Goal: Task Accomplishment & Management: Use online tool/utility

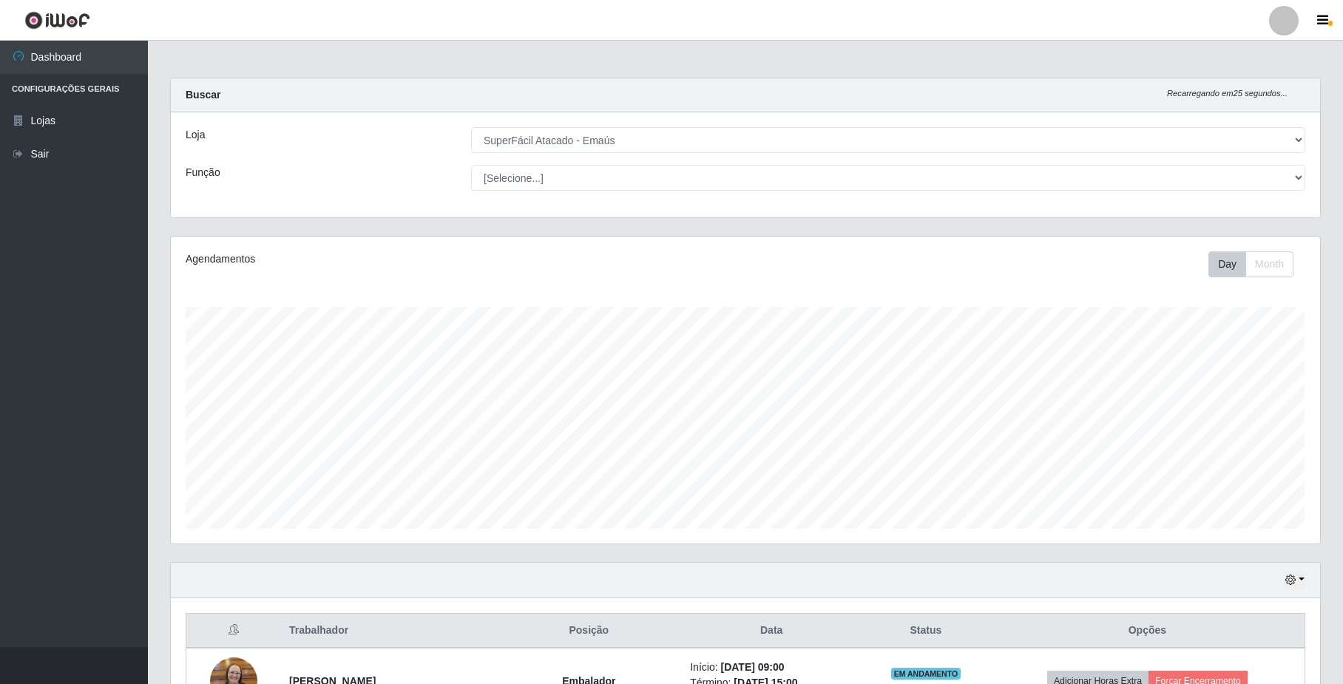
select select "407"
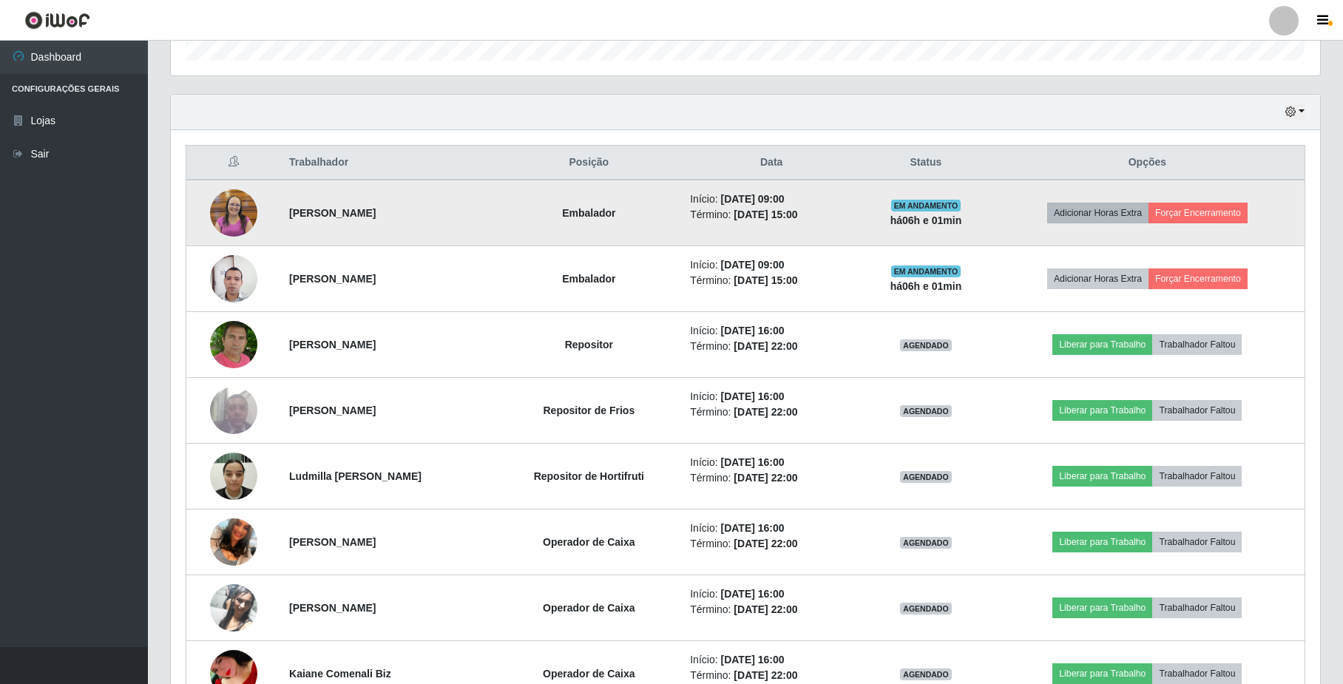
scroll to position [308, 1148]
click at [1191, 211] on button "Forçar Encerramento" at bounding box center [1197, 213] width 99 height 21
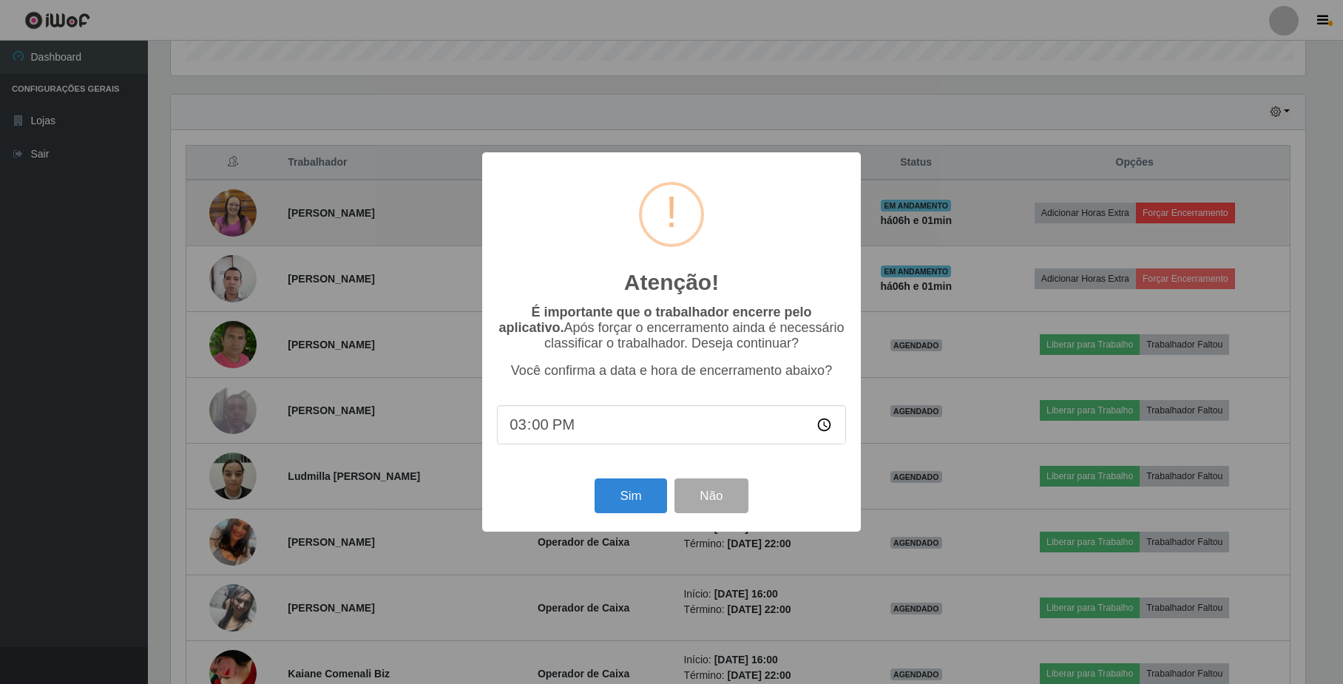
scroll to position [308, 1137]
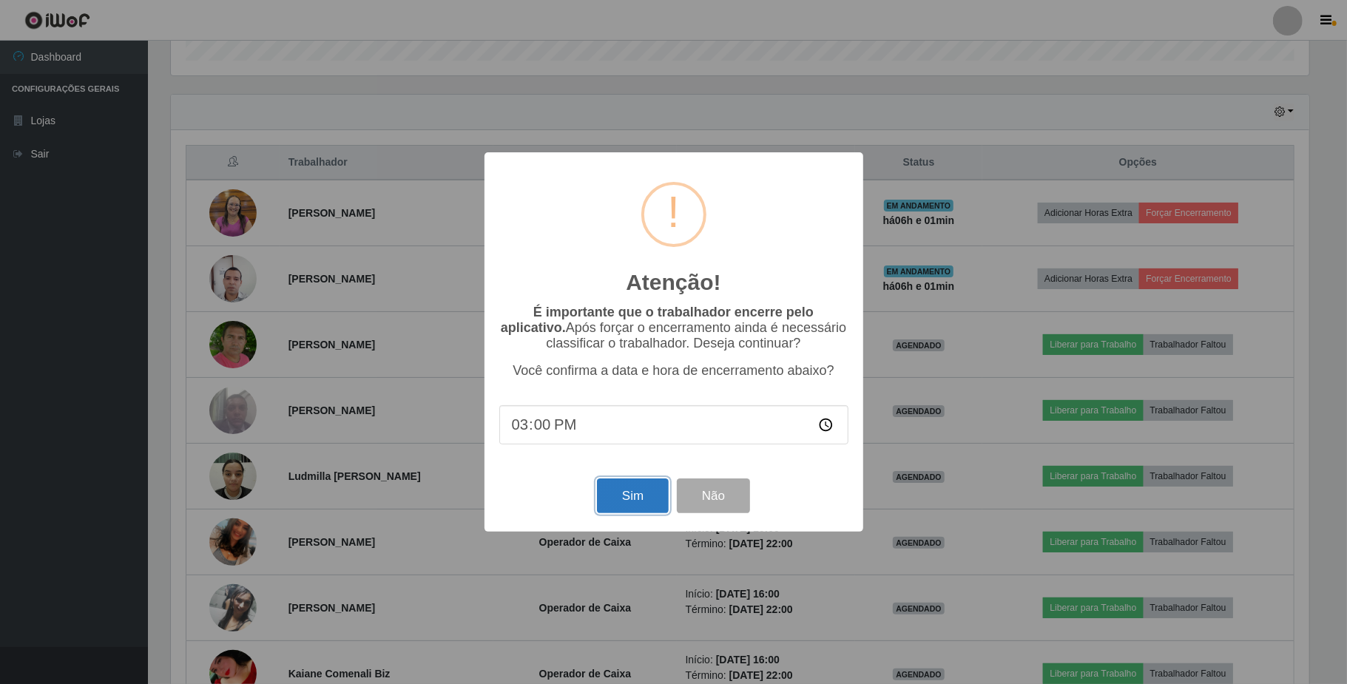
click at [658, 495] on button "Sim" at bounding box center [633, 495] width 72 height 35
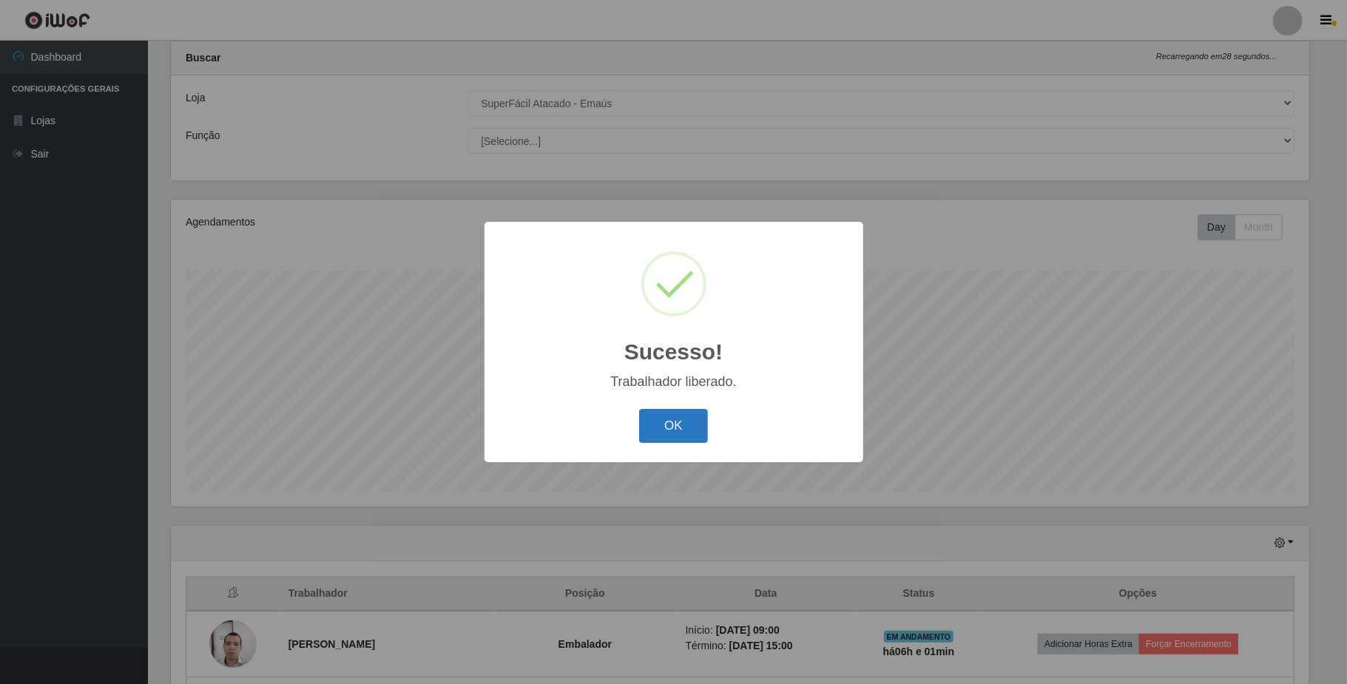
click at [686, 427] on button "OK" at bounding box center [673, 426] width 69 height 35
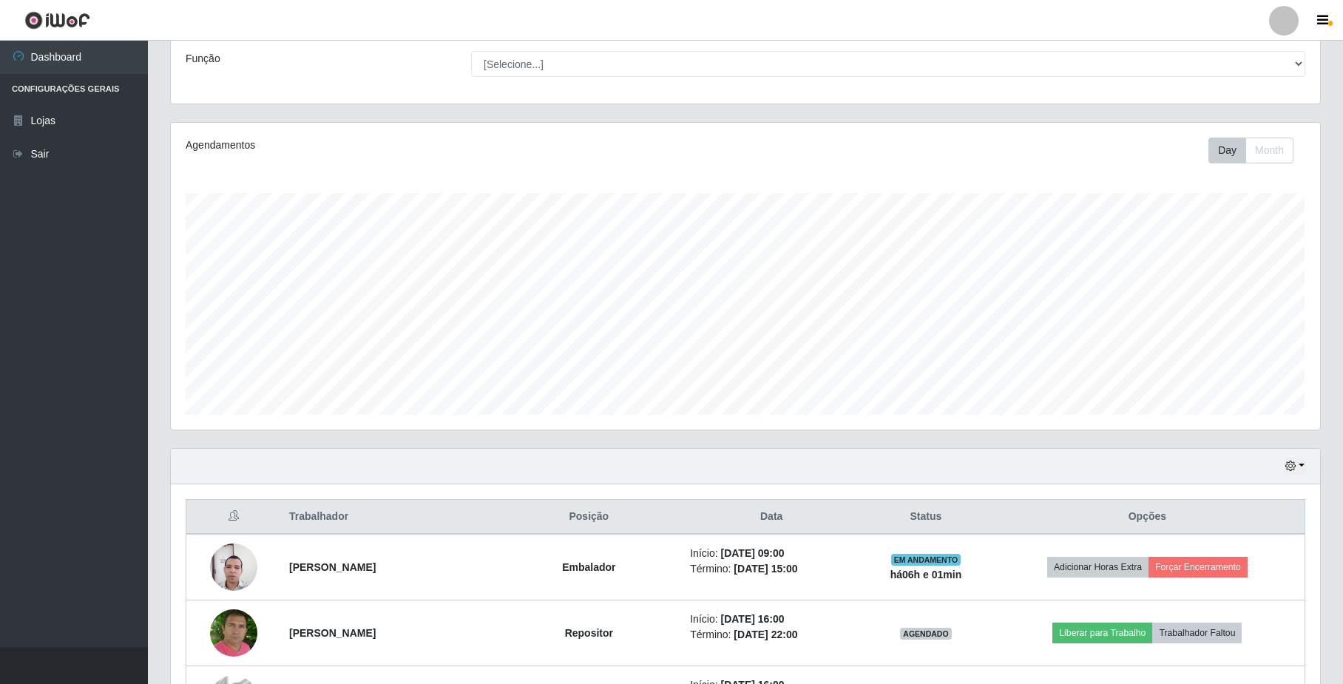
scroll to position [136, 0]
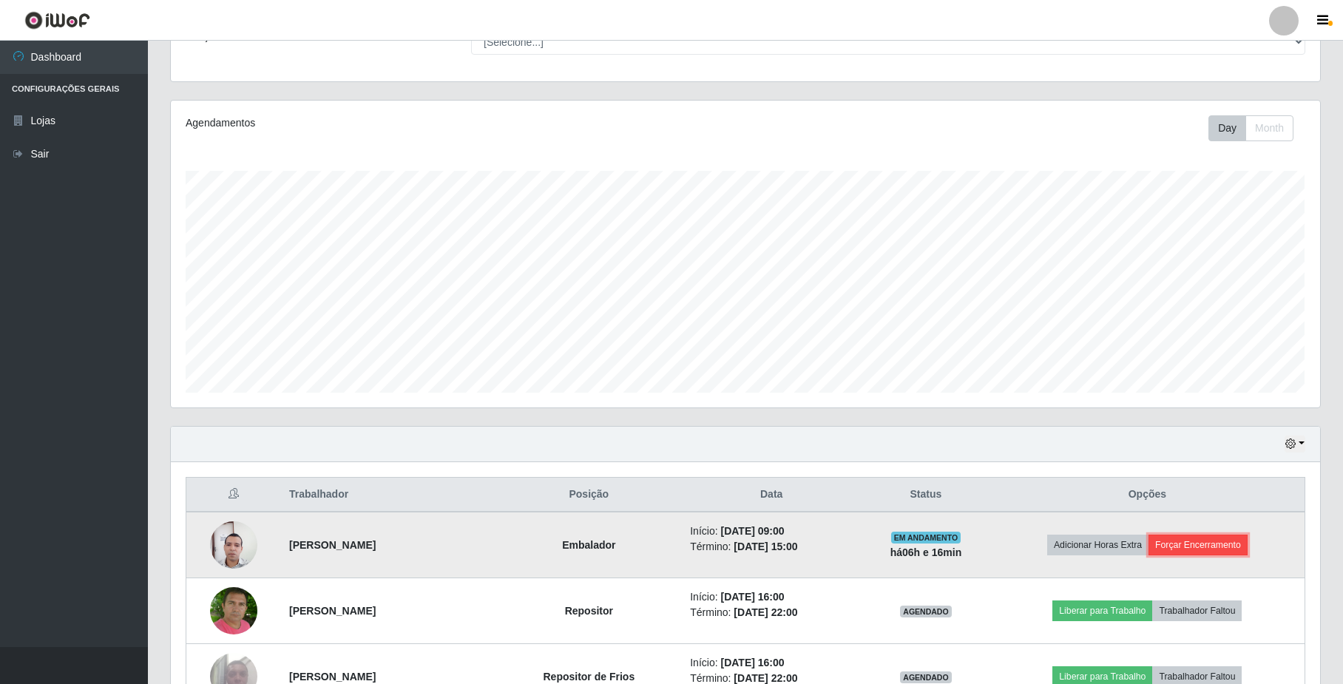
click at [1190, 545] on button "Forçar Encerramento" at bounding box center [1197, 545] width 99 height 21
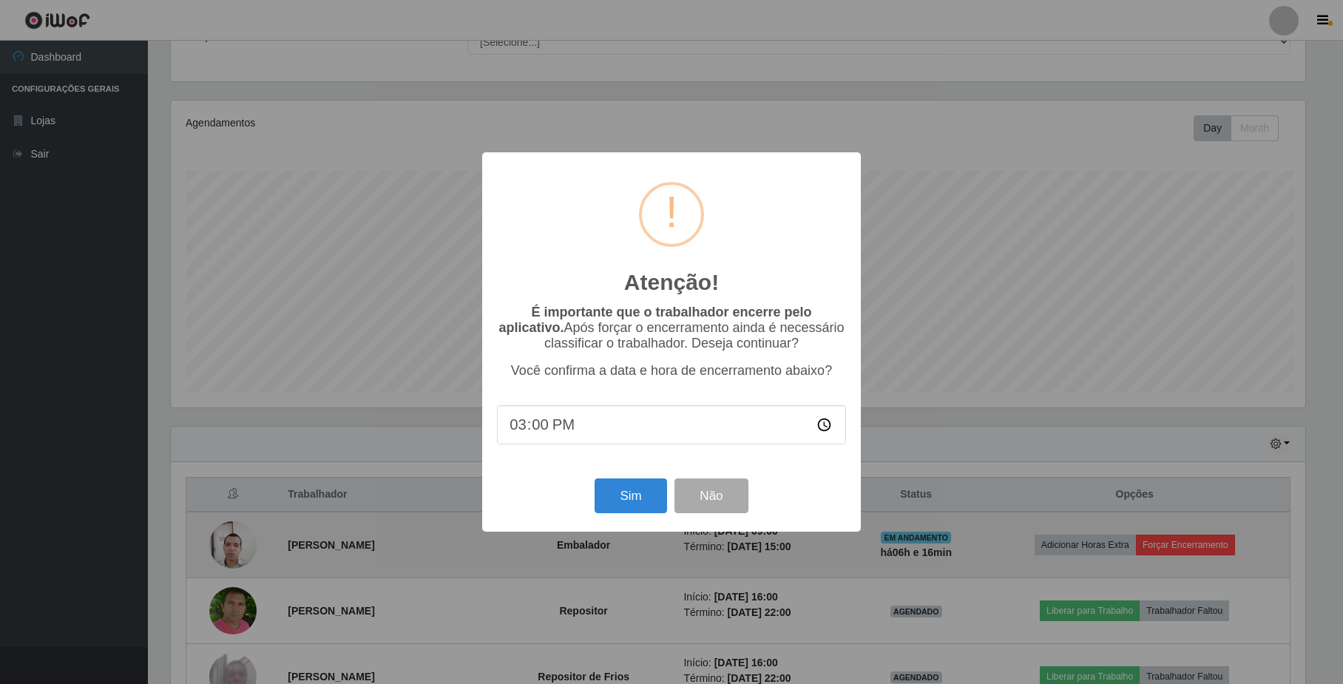
scroll to position [308, 1137]
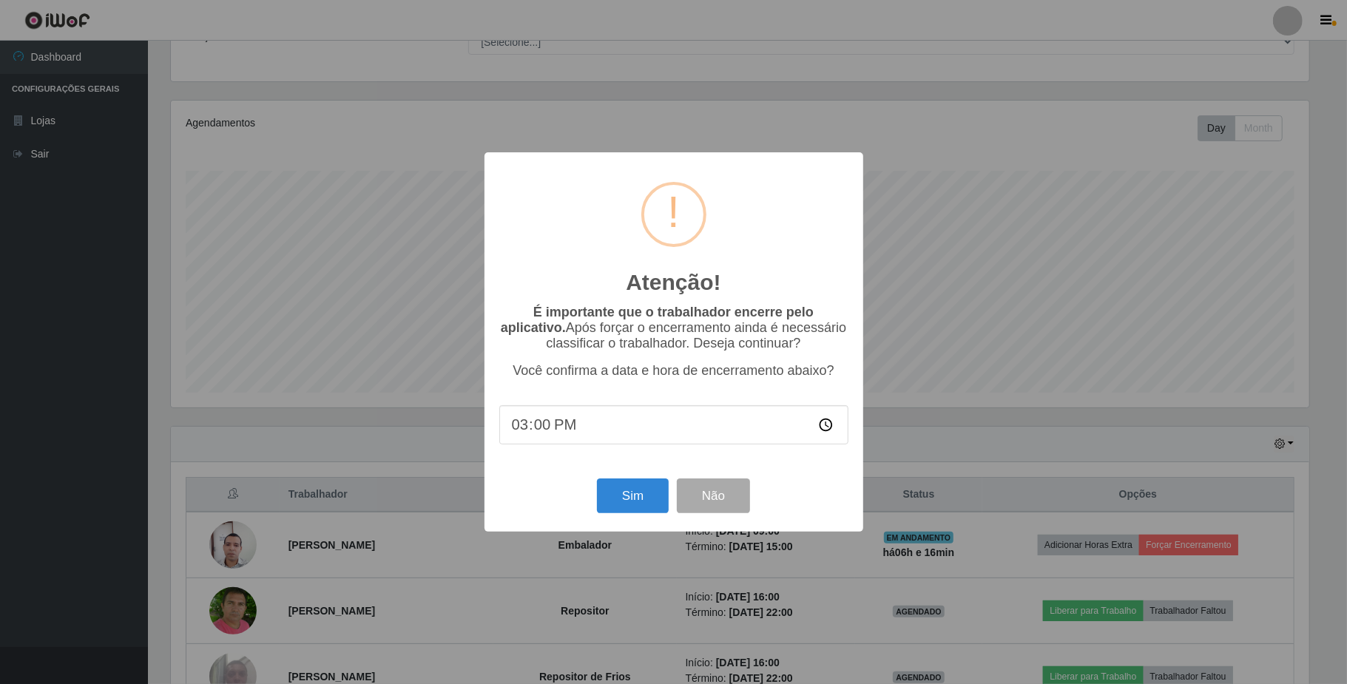
click at [843, 429] on input "15:00" at bounding box center [673, 424] width 349 height 39
click at [828, 430] on input "15:00" at bounding box center [673, 424] width 349 height 39
type input "15:16"
click at [637, 500] on button "Sim" at bounding box center [633, 495] width 72 height 35
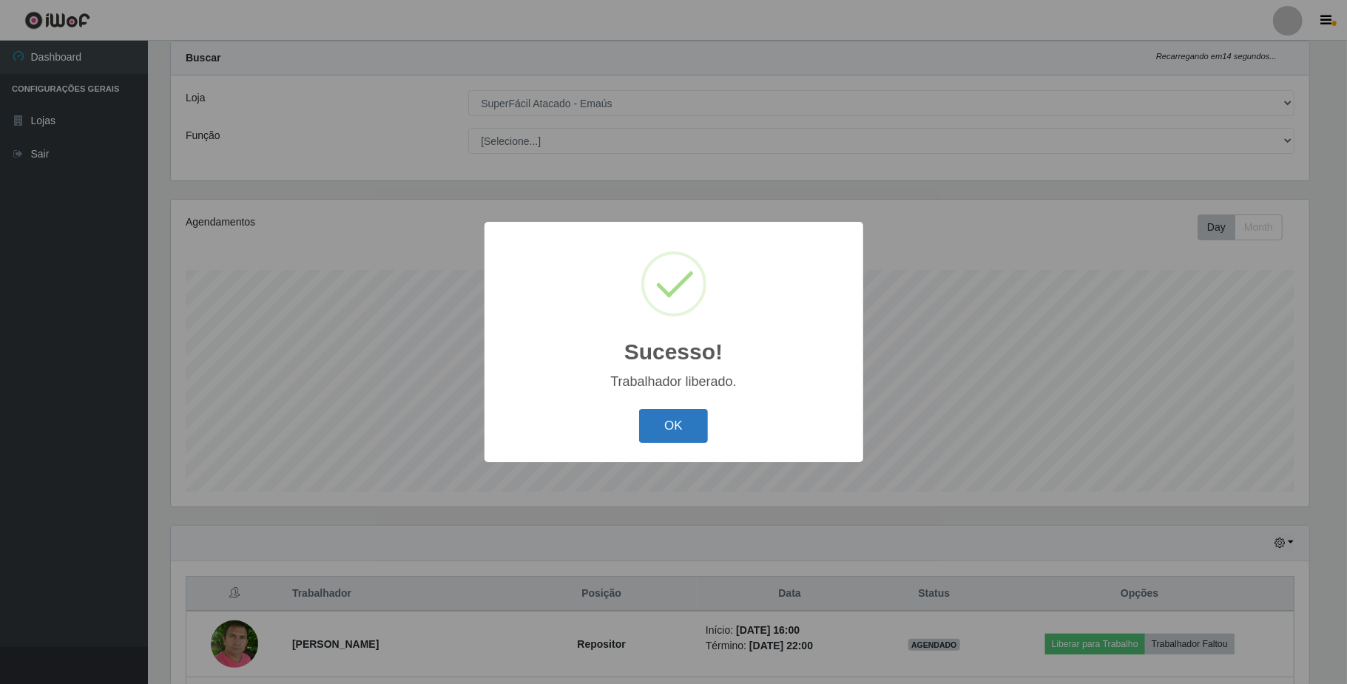
click at [666, 429] on button "OK" at bounding box center [673, 426] width 69 height 35
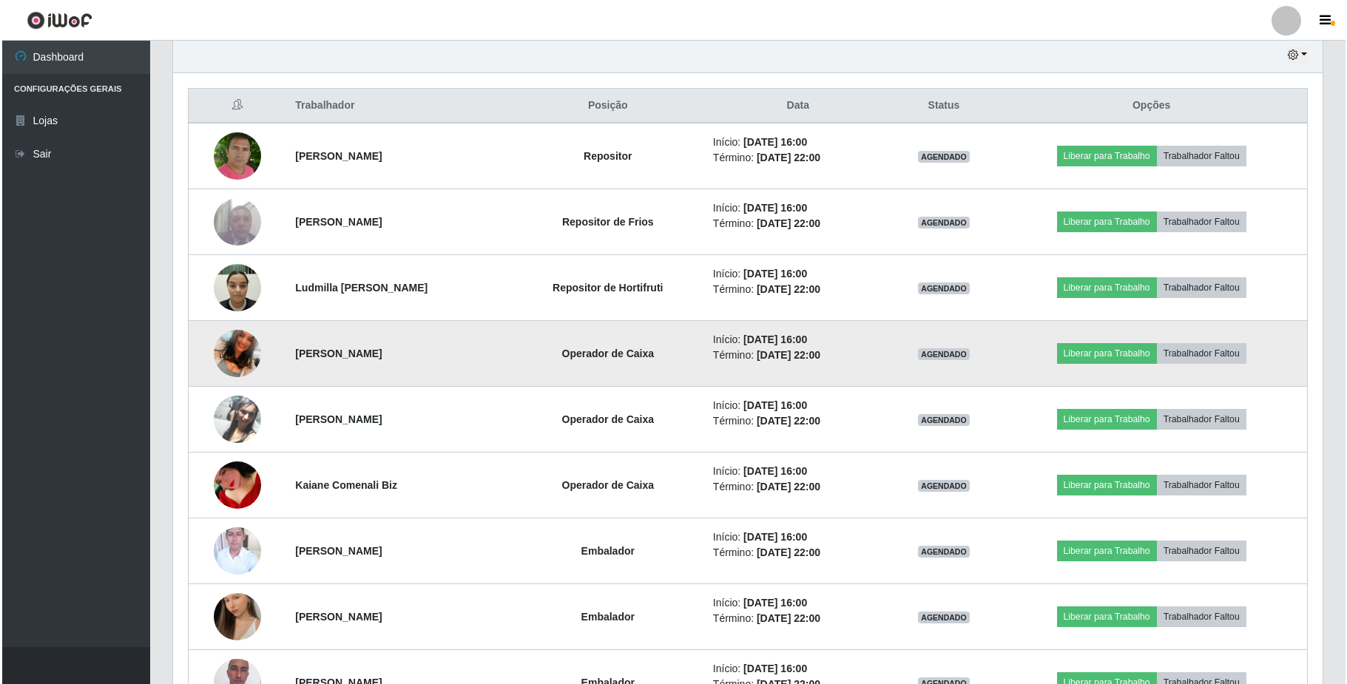
scroll to position [632, 0]
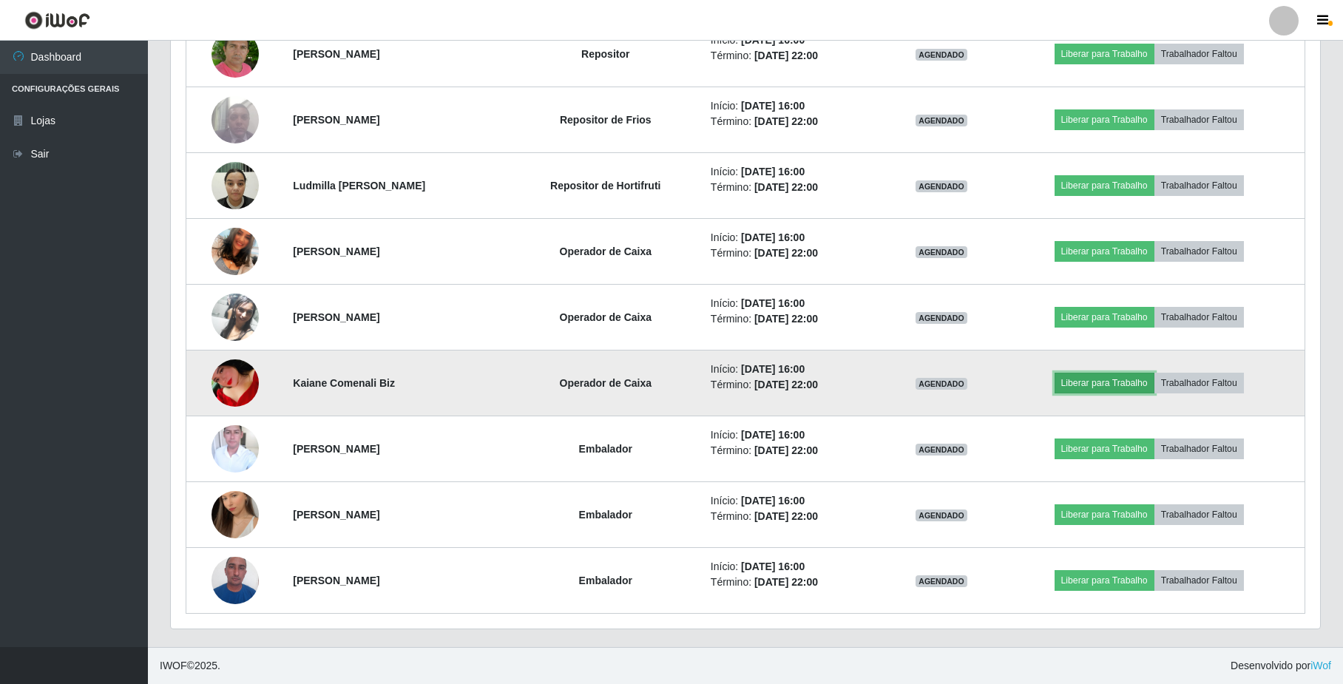
click at [1137, 388] on button "Liberar para Trabalho" at bounding box center [1105, 383] width 100 height 21
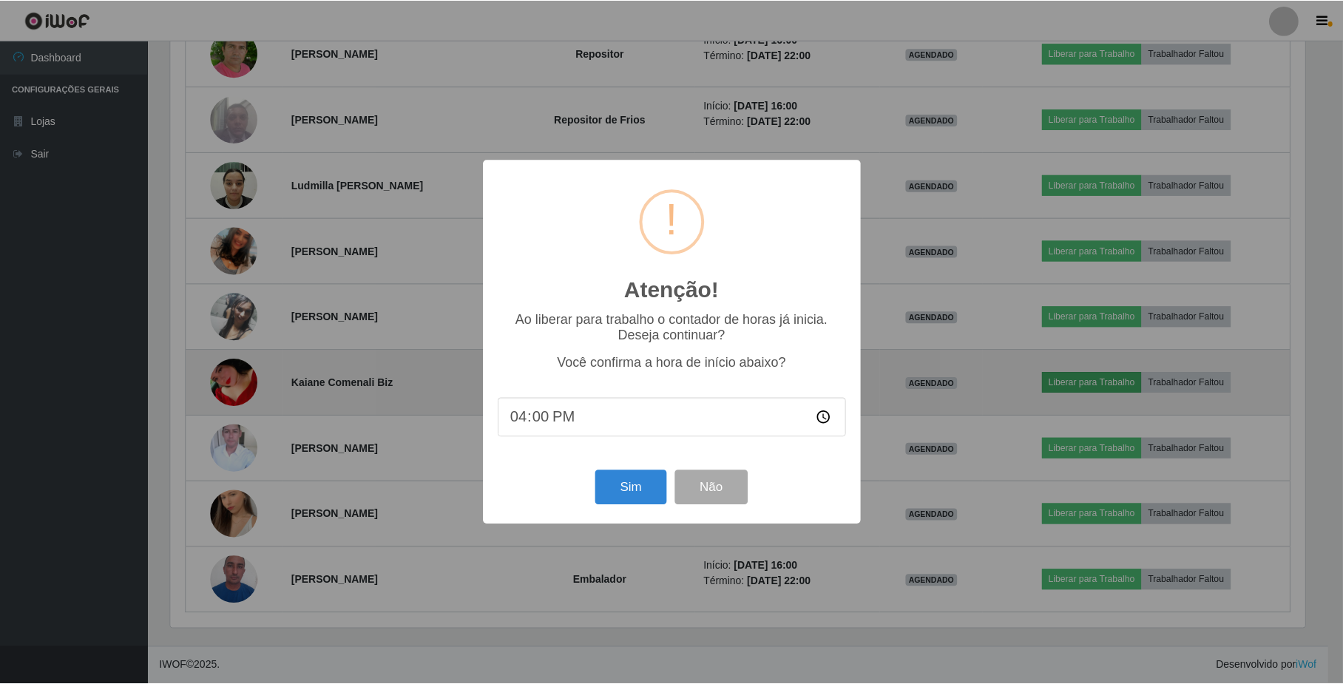
scroll to position [308, 1137]
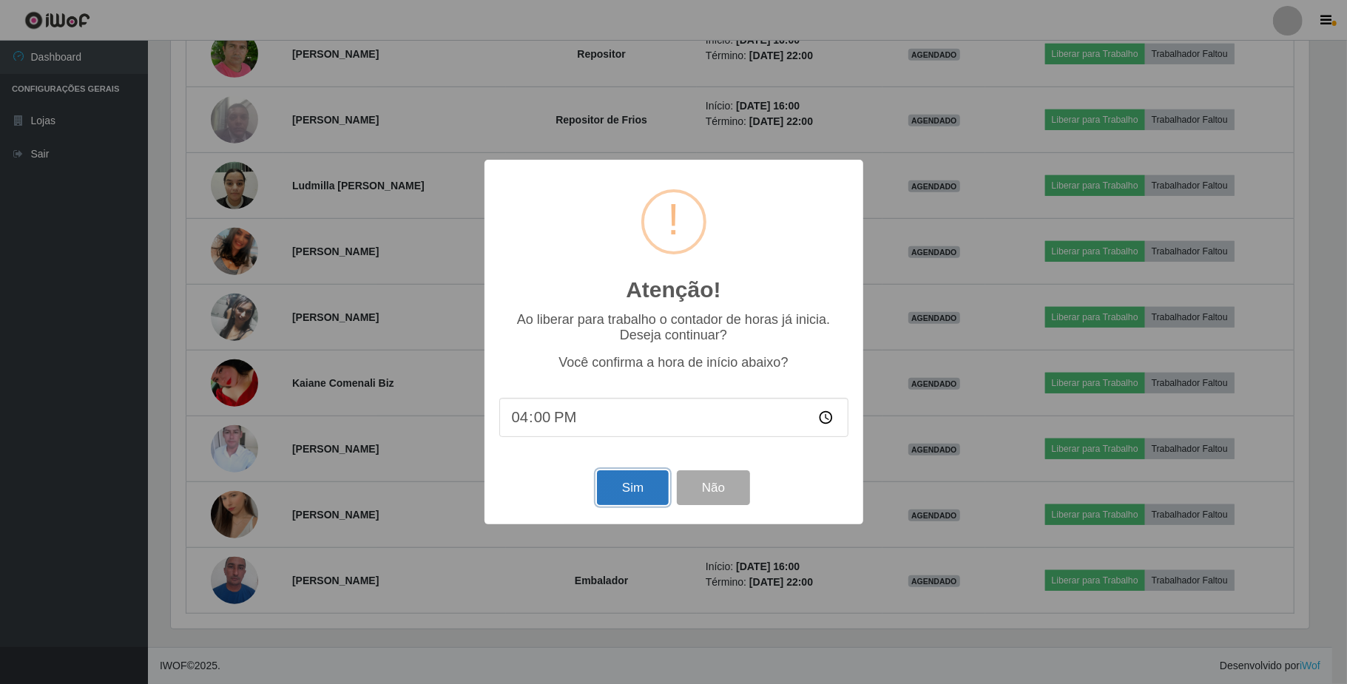
click at [632, 498] on button "Sim" at bounding box center [633, 487] width 72 height 35
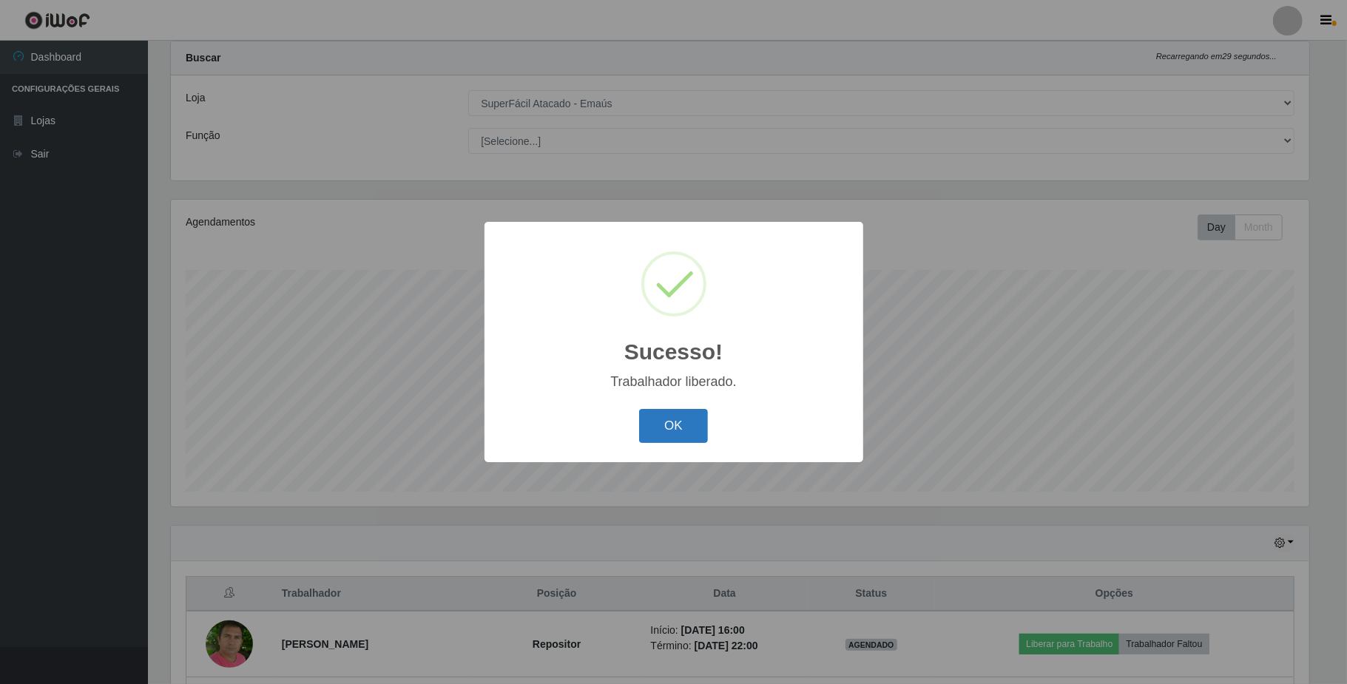
click at [666, 436] on button "OK" at bounding box center [673, 426] width 69 height 35
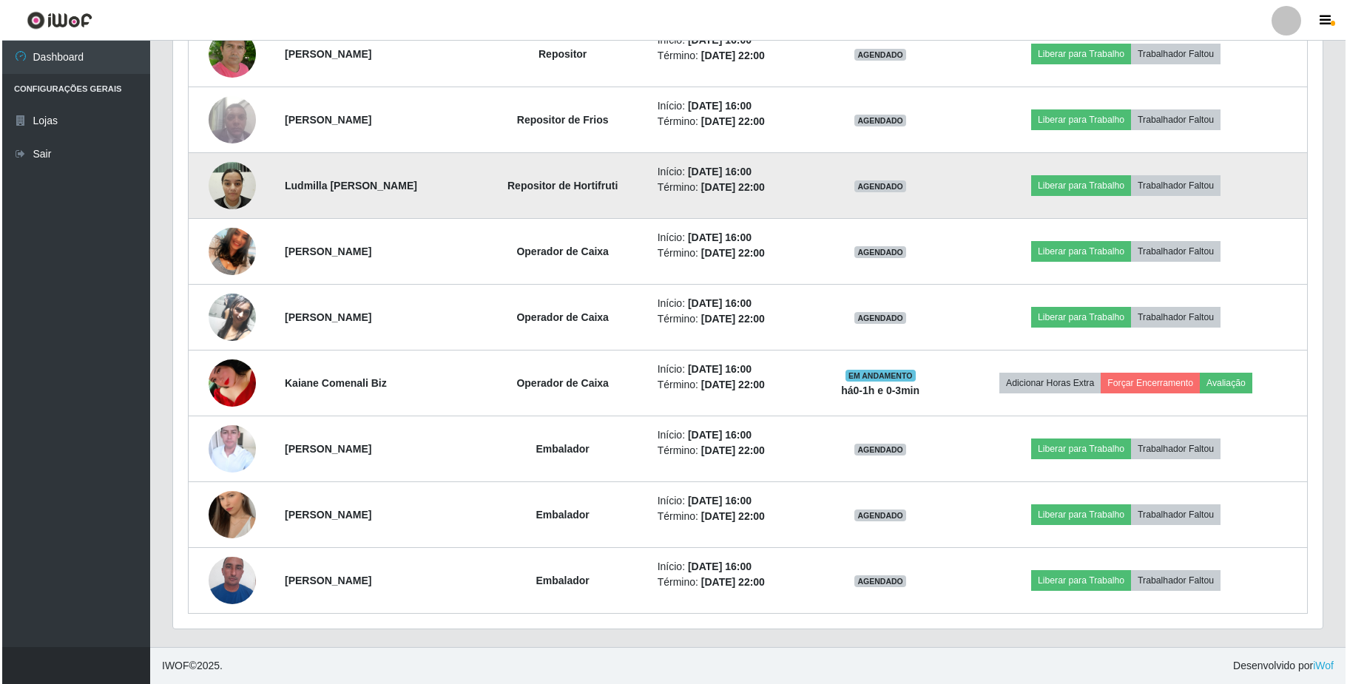
scroll to position [632, 0]
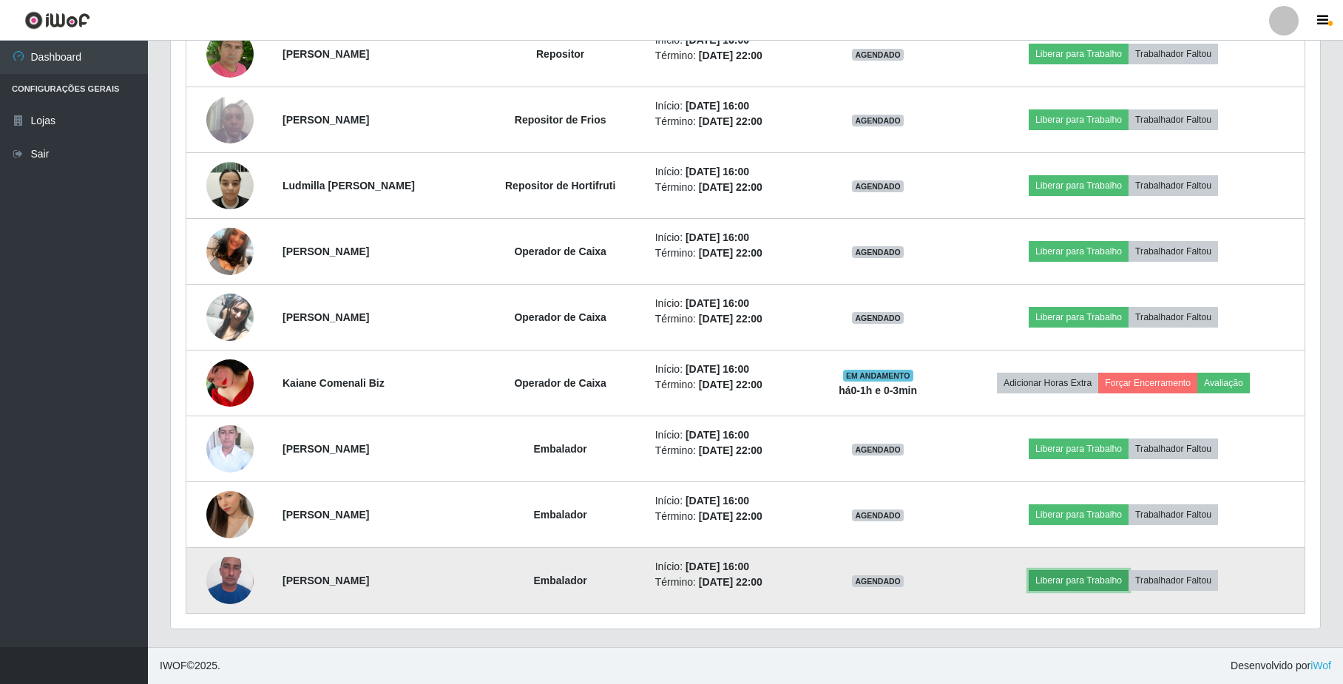
click at [1098, 578] on button "Liberar para Trabalho" at bounding box center [1079, 580] width 100 height 21
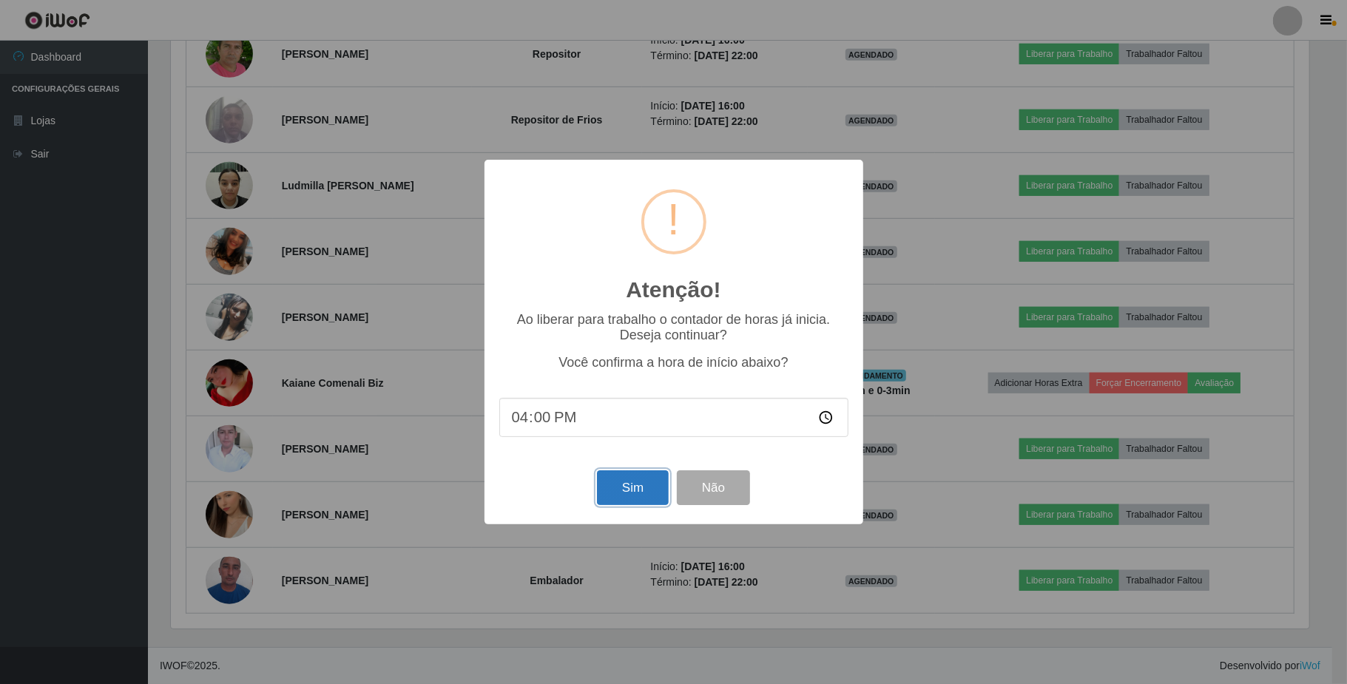
click at [612, 495] on button "Sim" at bounding box center [633, 487] width 72 height 35
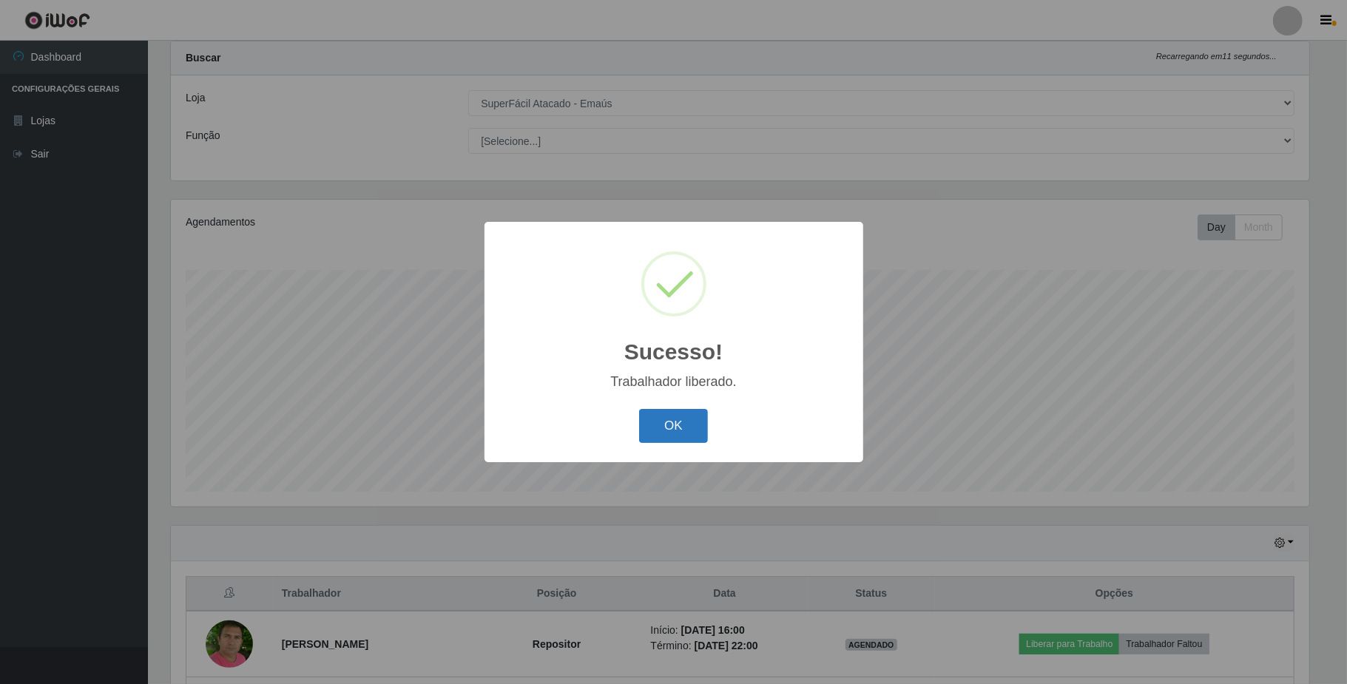
click at [657, 436] on button "OK" at bounding box center [673, 426] width 69 height 35
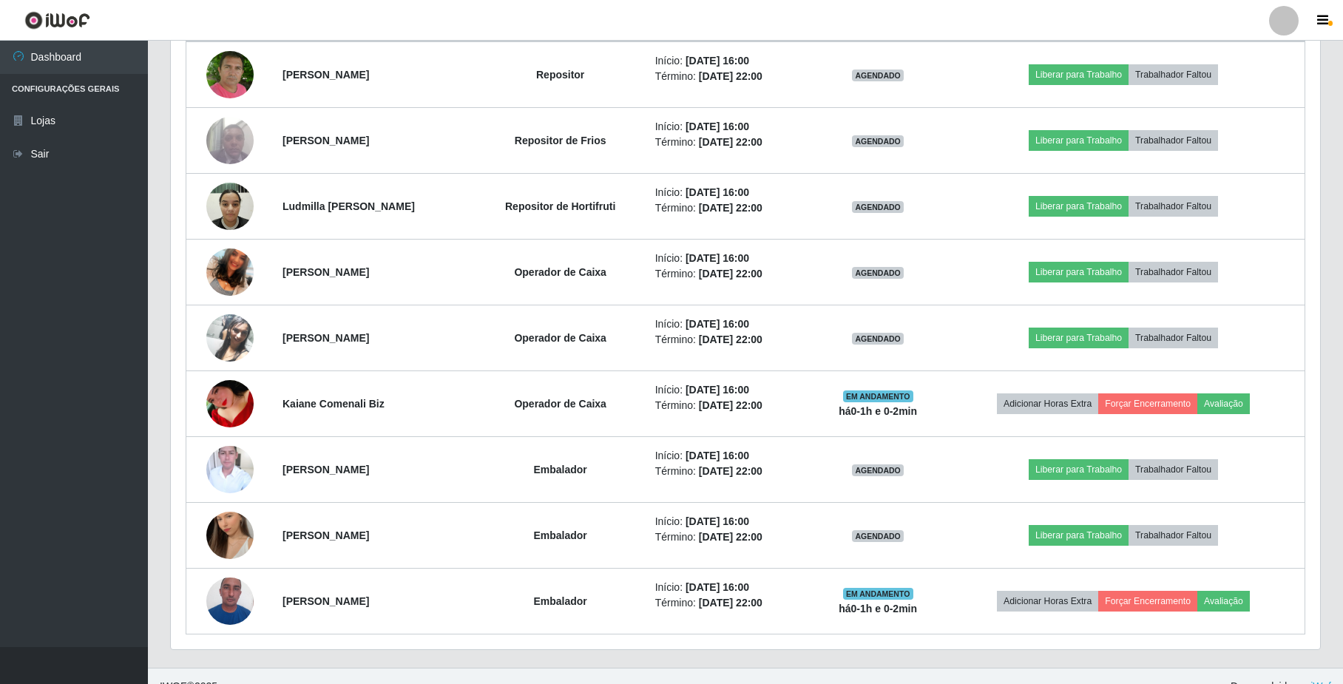
scroll to position [629, 0]
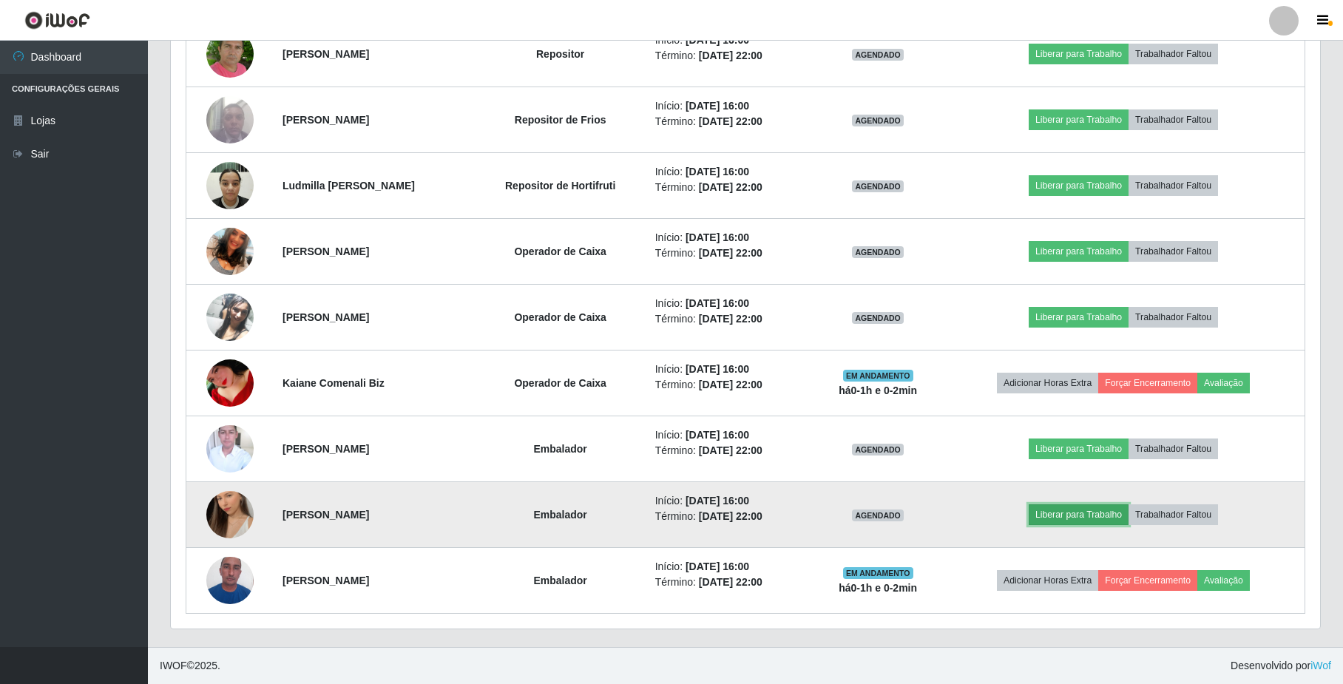
click at [1096, 515] on button "Liberar para Trabalho" at bounding box center [1079, 514] width 100 height 21
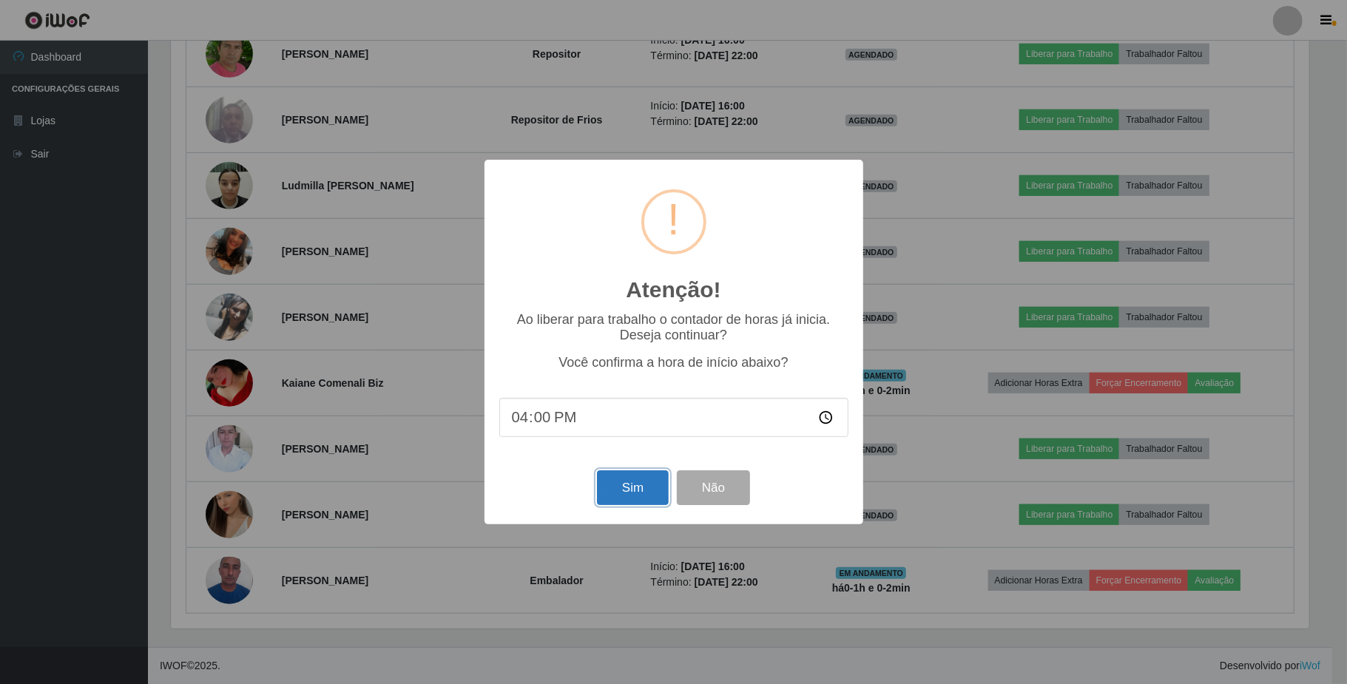
click at [640, 501] on button "Sim" at bounding box center [633, 487] width 72 height 35
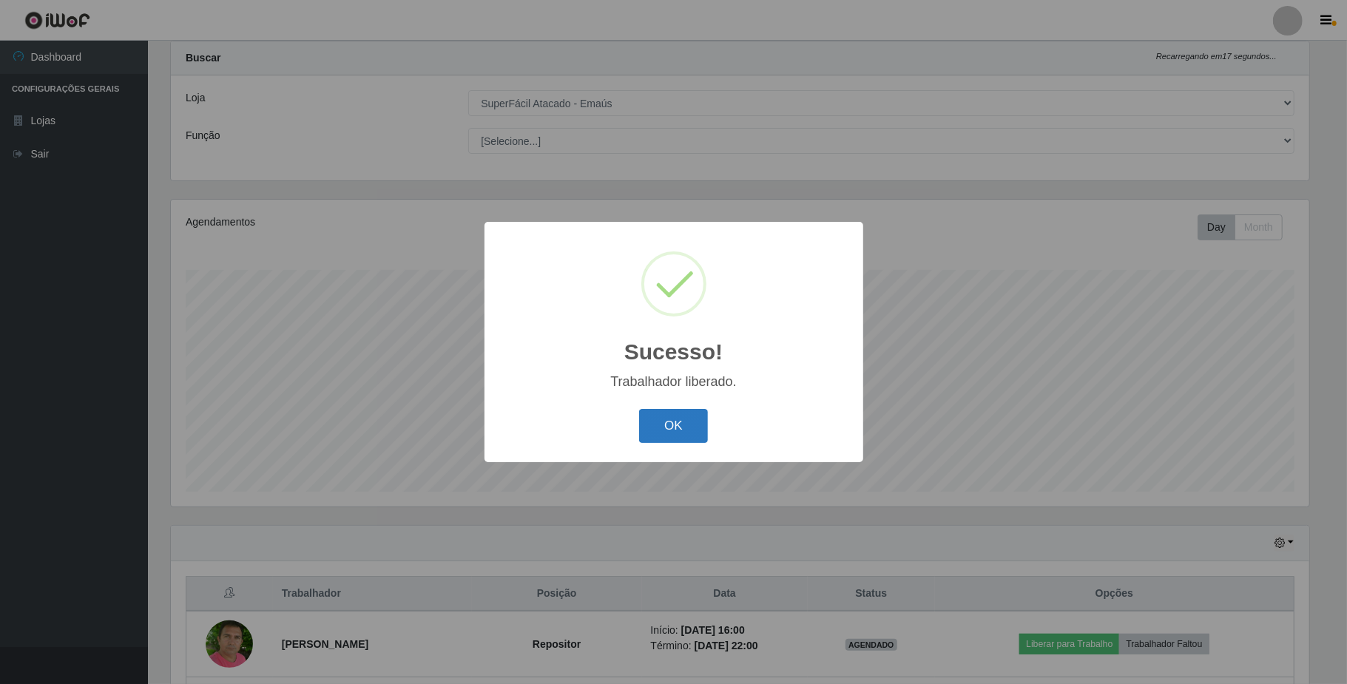
click at [671, 421] on button "OK" at bounding box center [673, 426] width 69 height 35
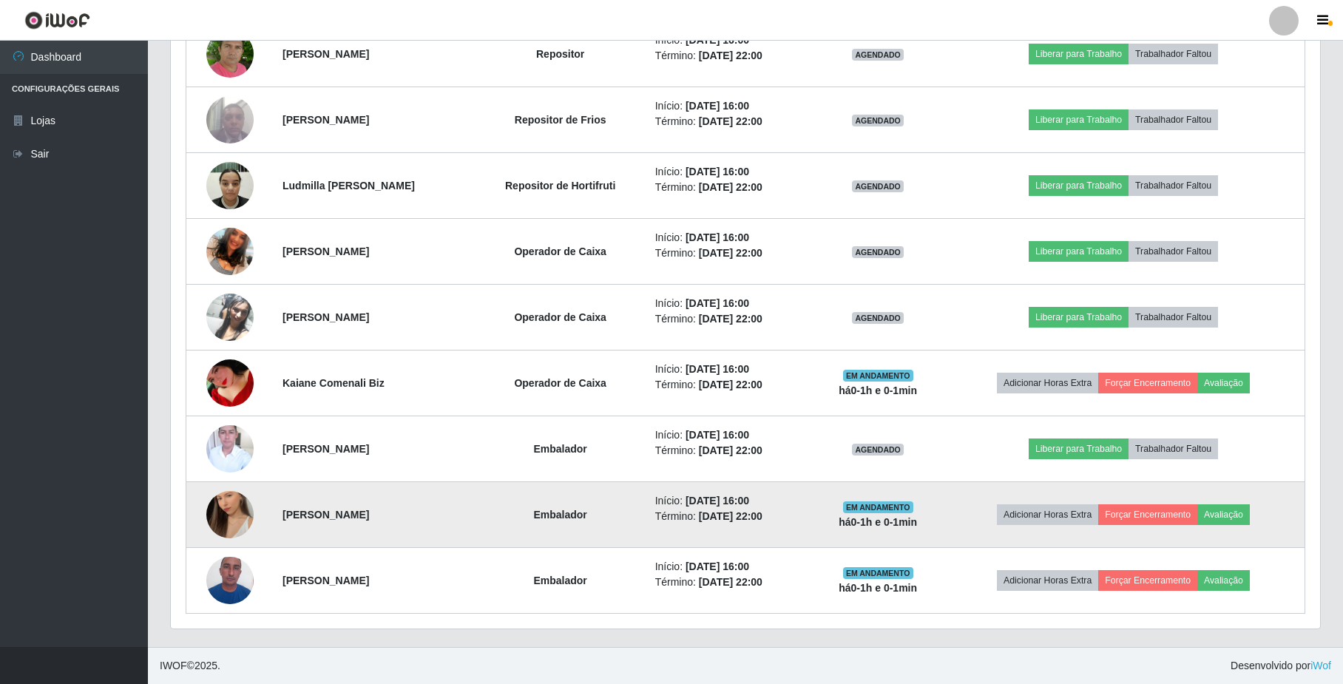
scroll to position [533, 0]
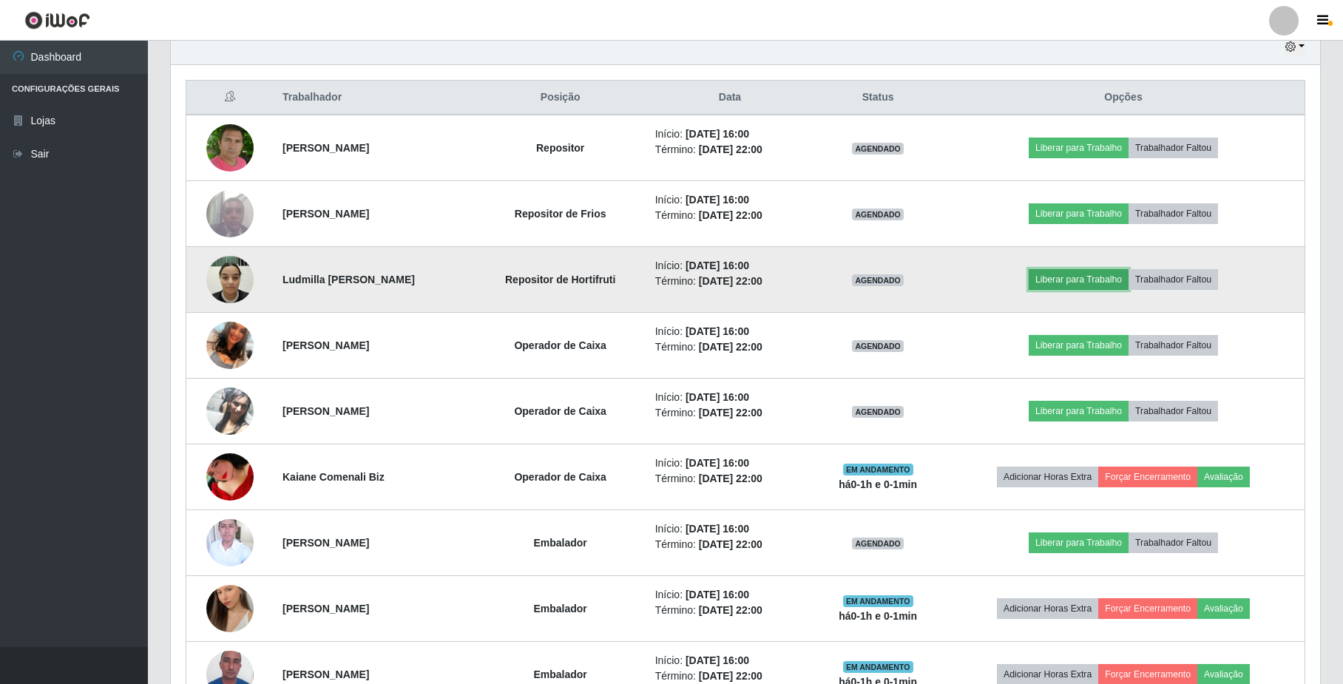
click at [1089, 290] on button "Liberar para Trabalho" at bounding box center [1079, 279] width 100 height 21
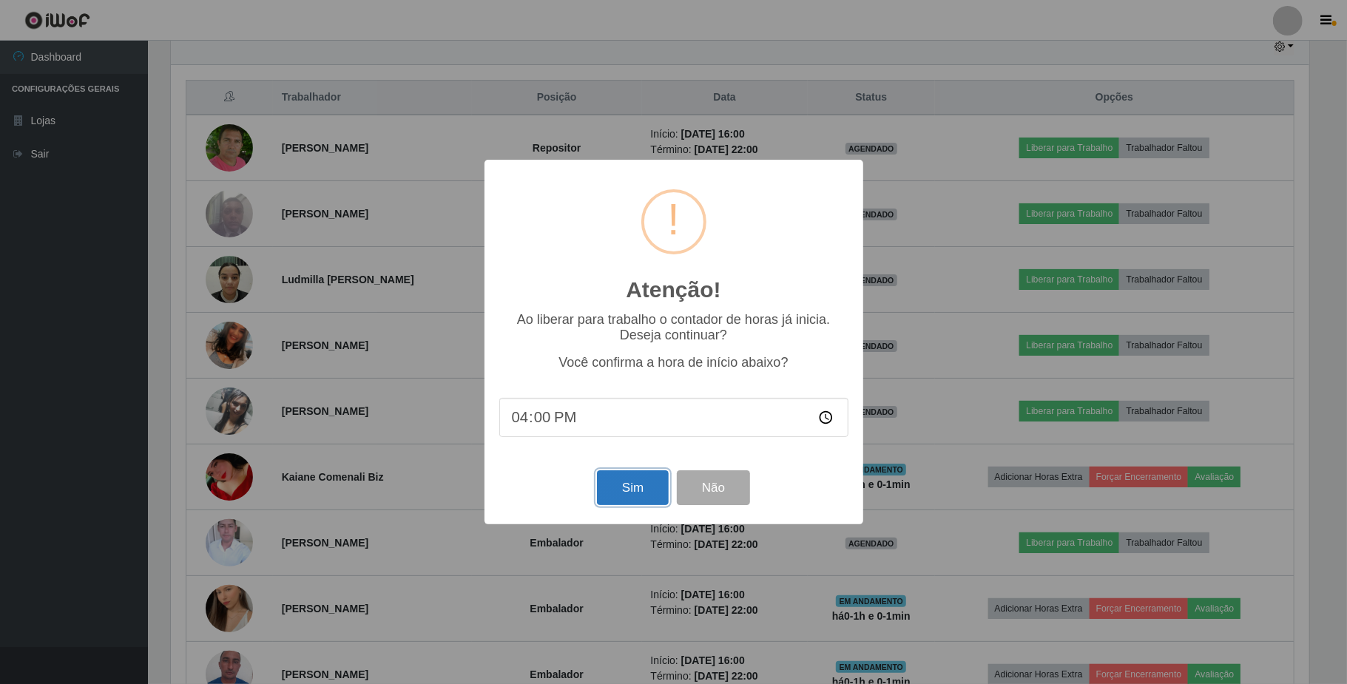
click at [618, 485] on button "Sim" at bounding box center [633, 487] width 72 height 35
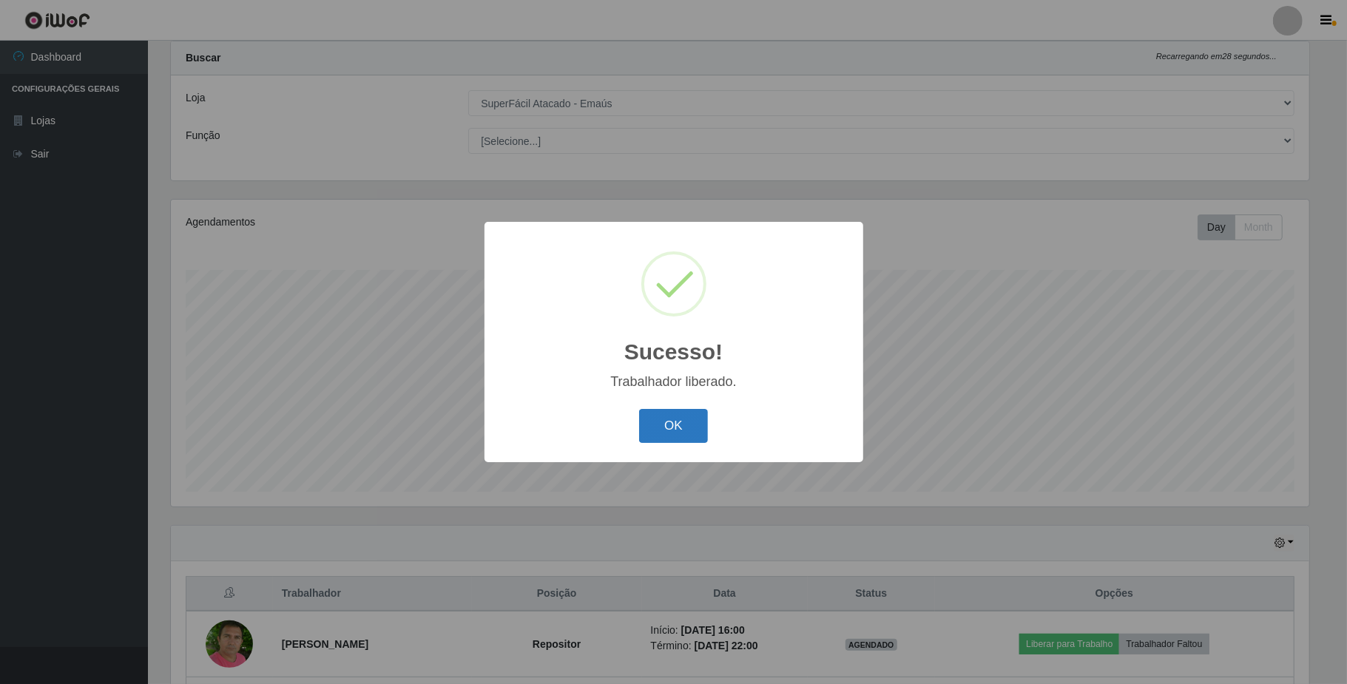
click at [683, 433] on button "OK" at bounding box center [673, 426] width 69 height 35
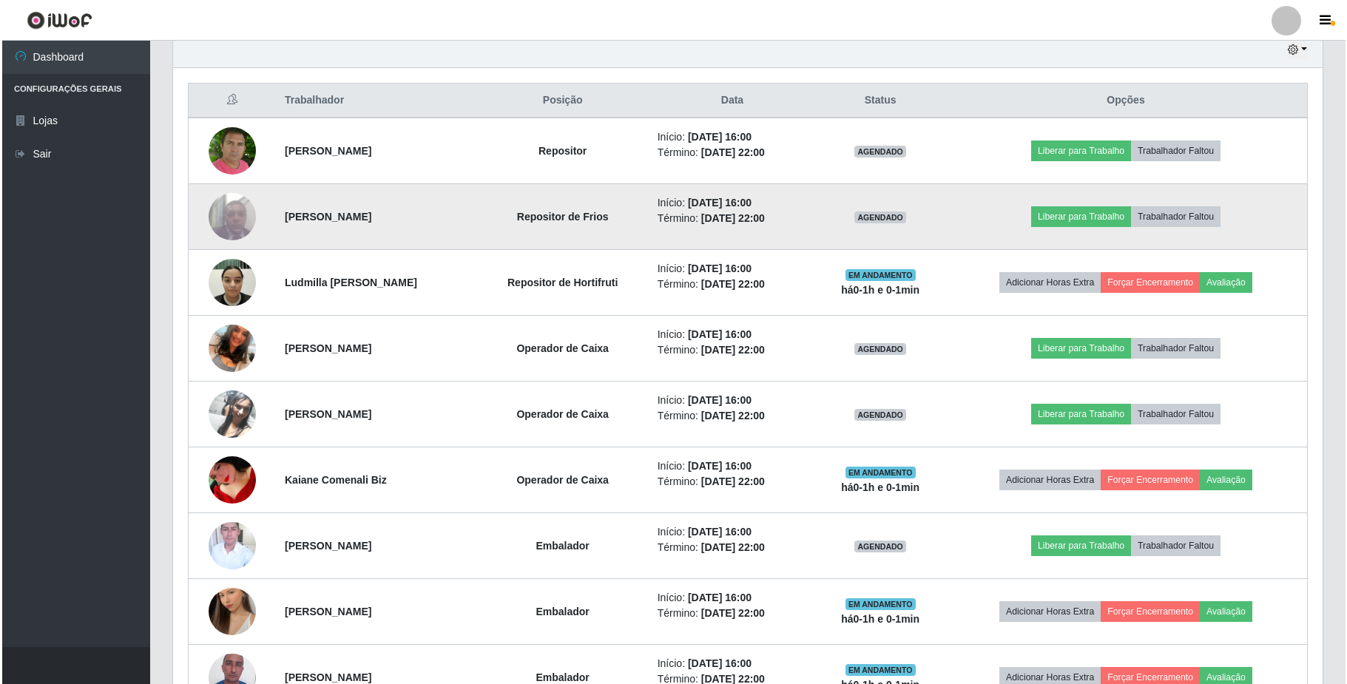
scroll to position [629, 0]
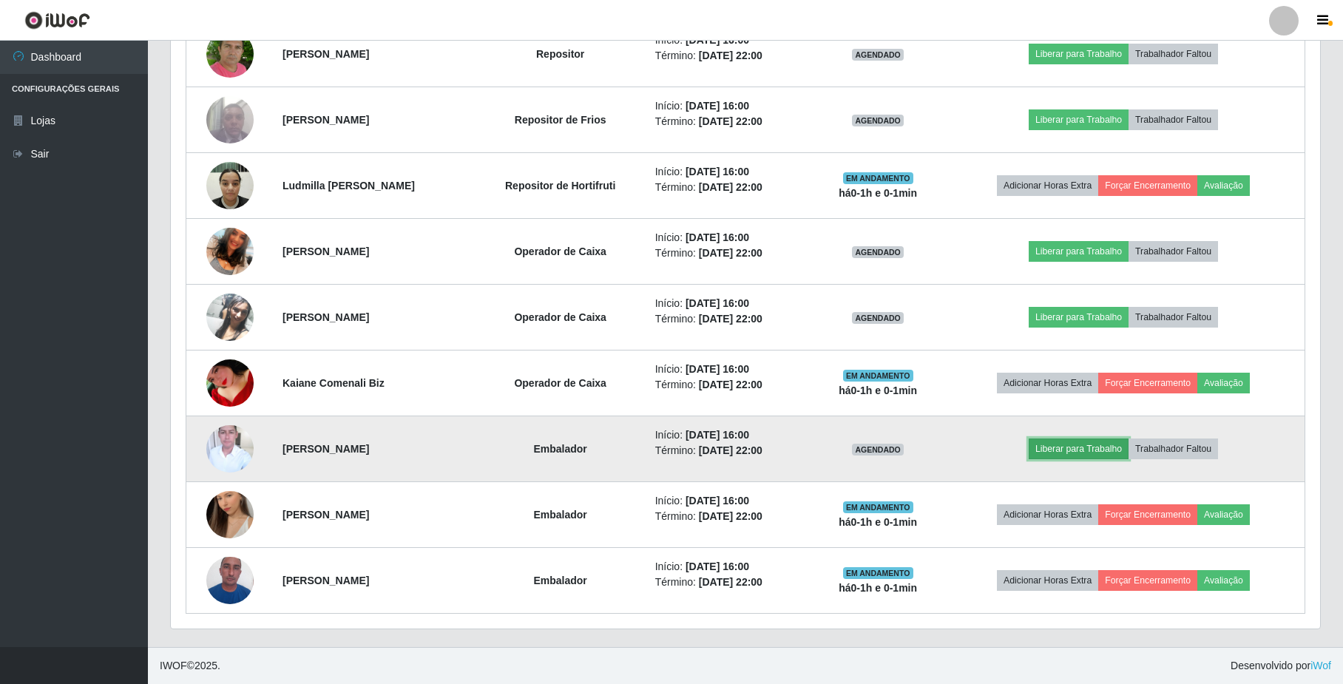
click at [1116, 456] on button "Liberar para Trabalho" at bounding box center [1079, 449] width 100 height 21
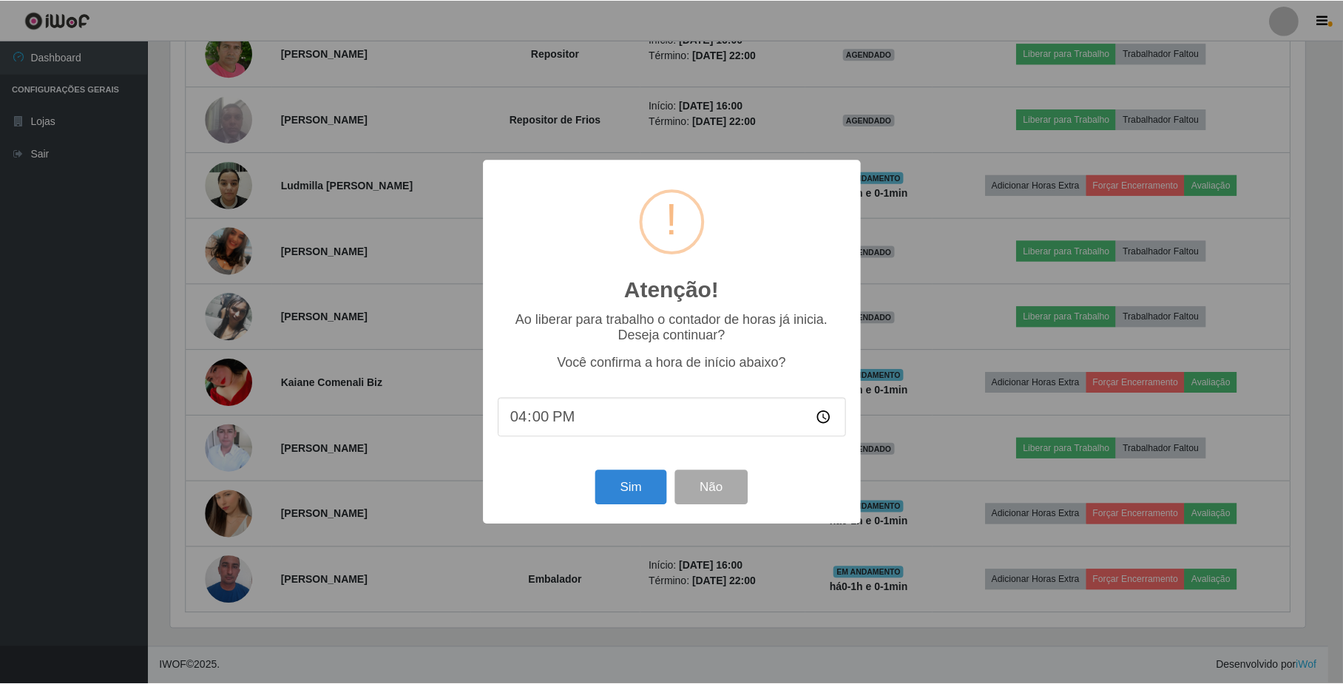
scroll to position [308, 1137]
click at [626, 492] on button "Sim" at bounding box center [633, 487] width 72 height 35
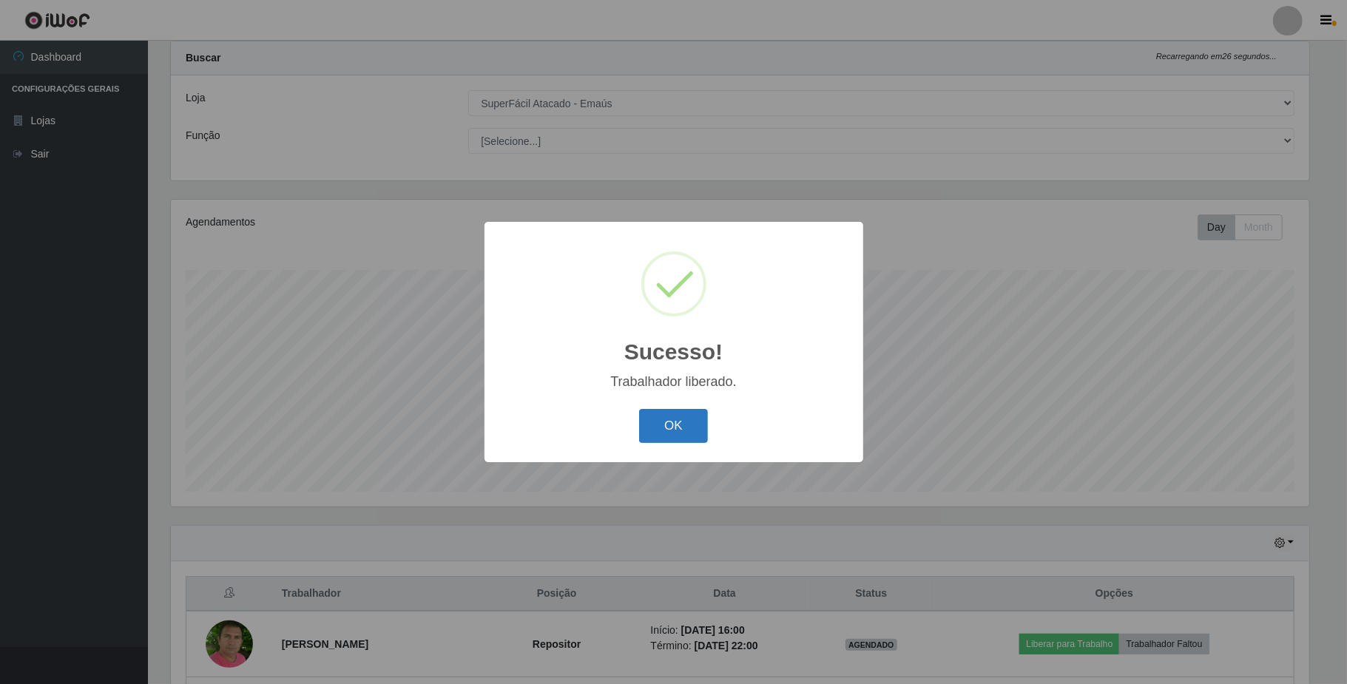
click at [655, 436] on button "OK" at bounding box center [673, 426] width 69 height 35
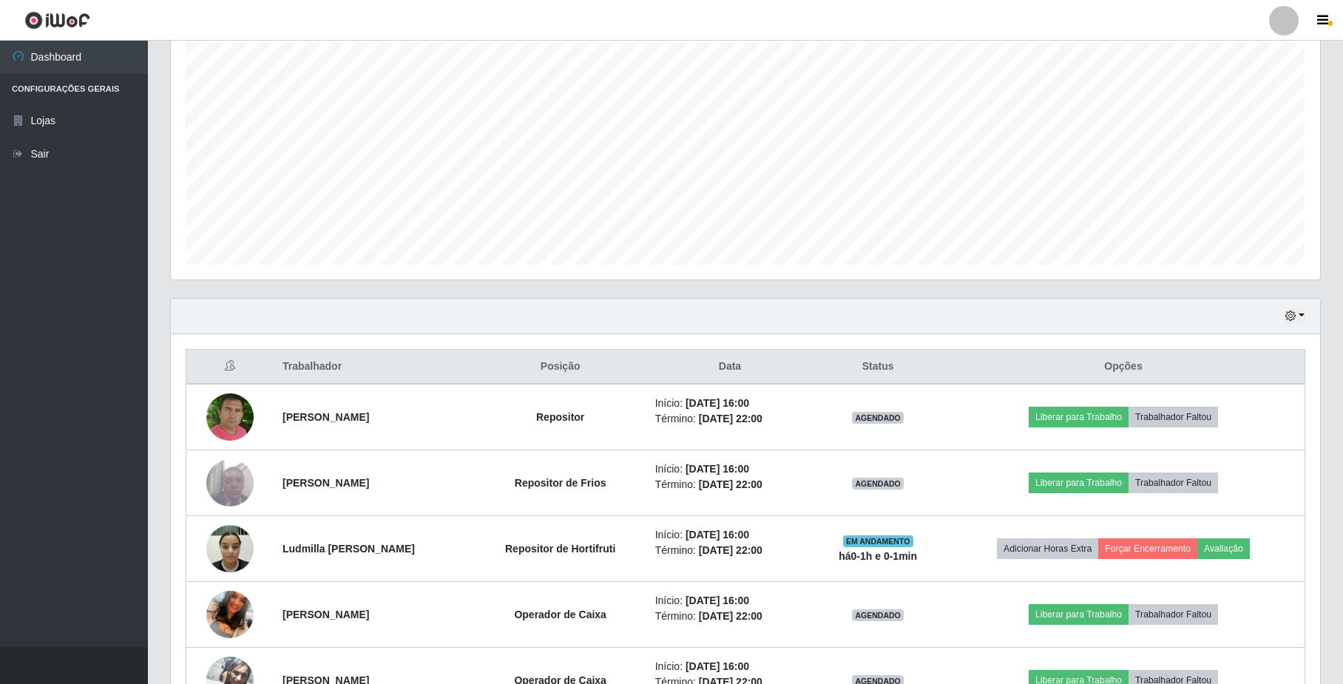
scroll to position [432, 0]
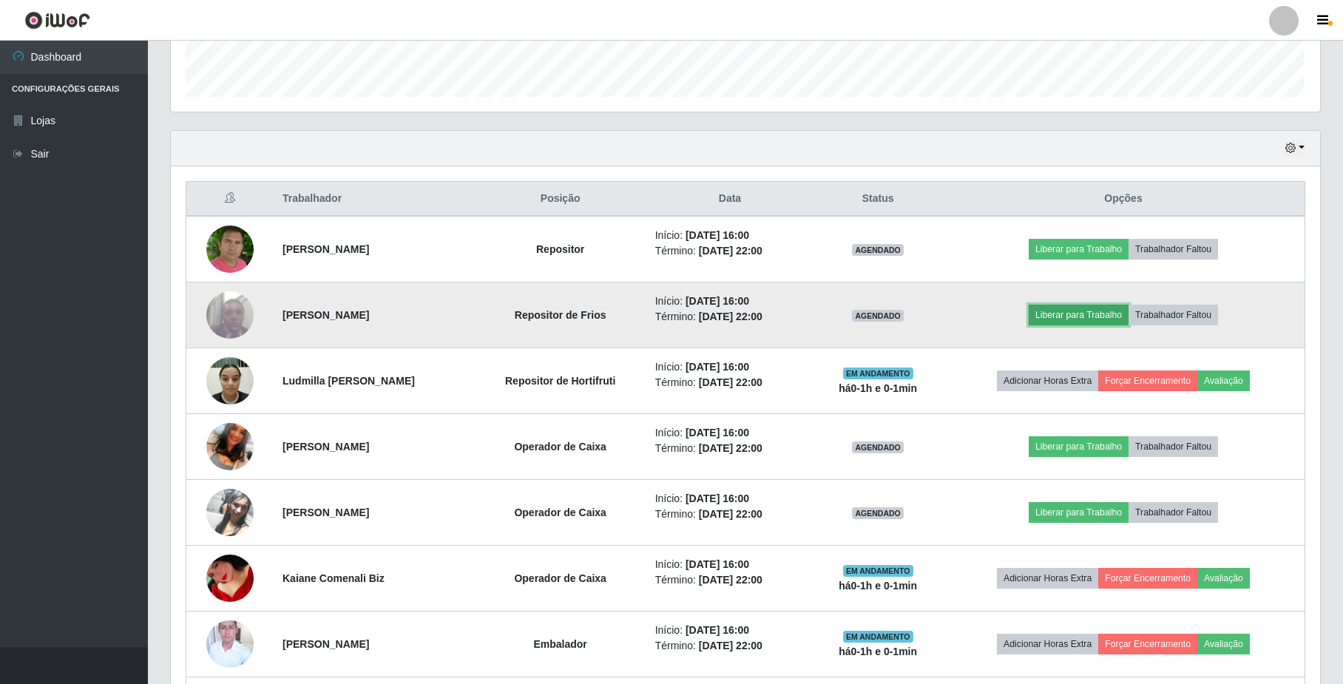
click at [1060, 325] on button "Liberar para Trabalho" at bounding box center [1079, 315] width 100 height 21
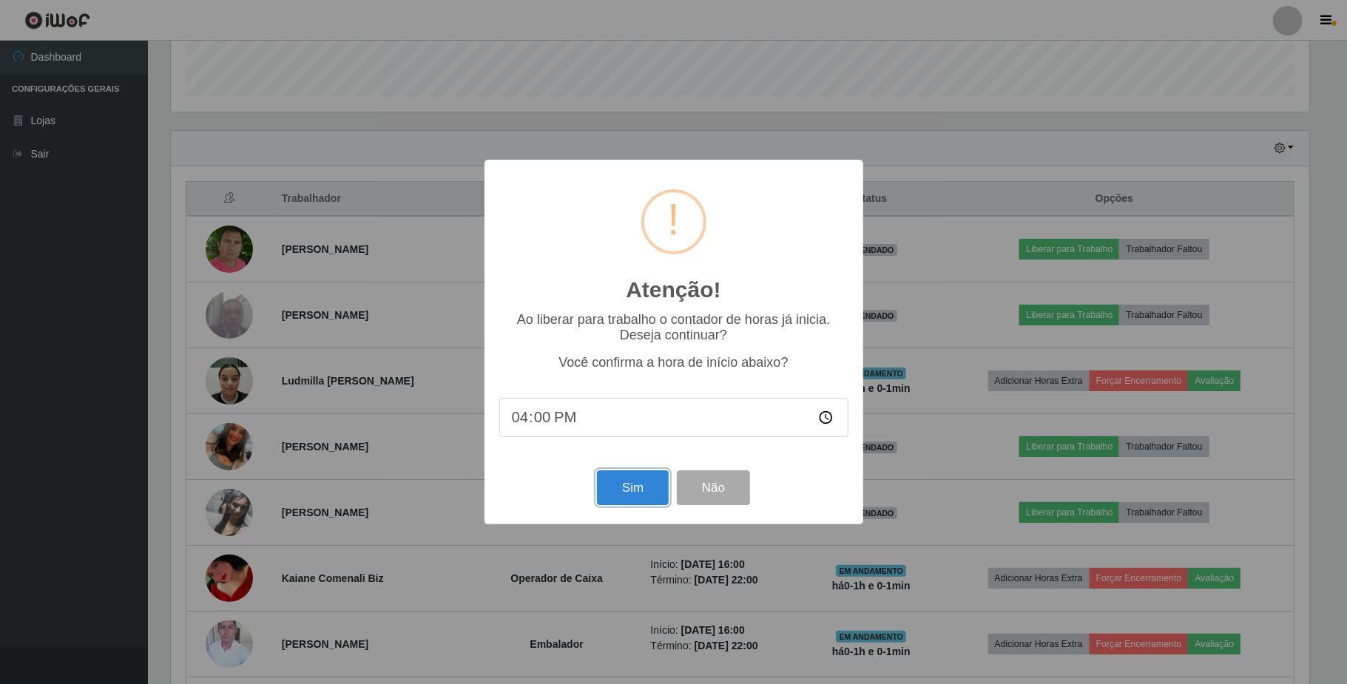
drag, startPoint x: 652, startPoint y: 478, endPoint x: 660, endPoint y: 466, distance: 14.4
click at [660, 470] on div "Sim Não" at bounding box center [673, 488] width 349 height 42
drag, startPoint x: 646, startPoint y: 483, endPoint x: 643, endPoint y: 507, distance: 24.6
click at [649, 481] on button "Sim" at bounding box center [633, 487] width 72 height 35
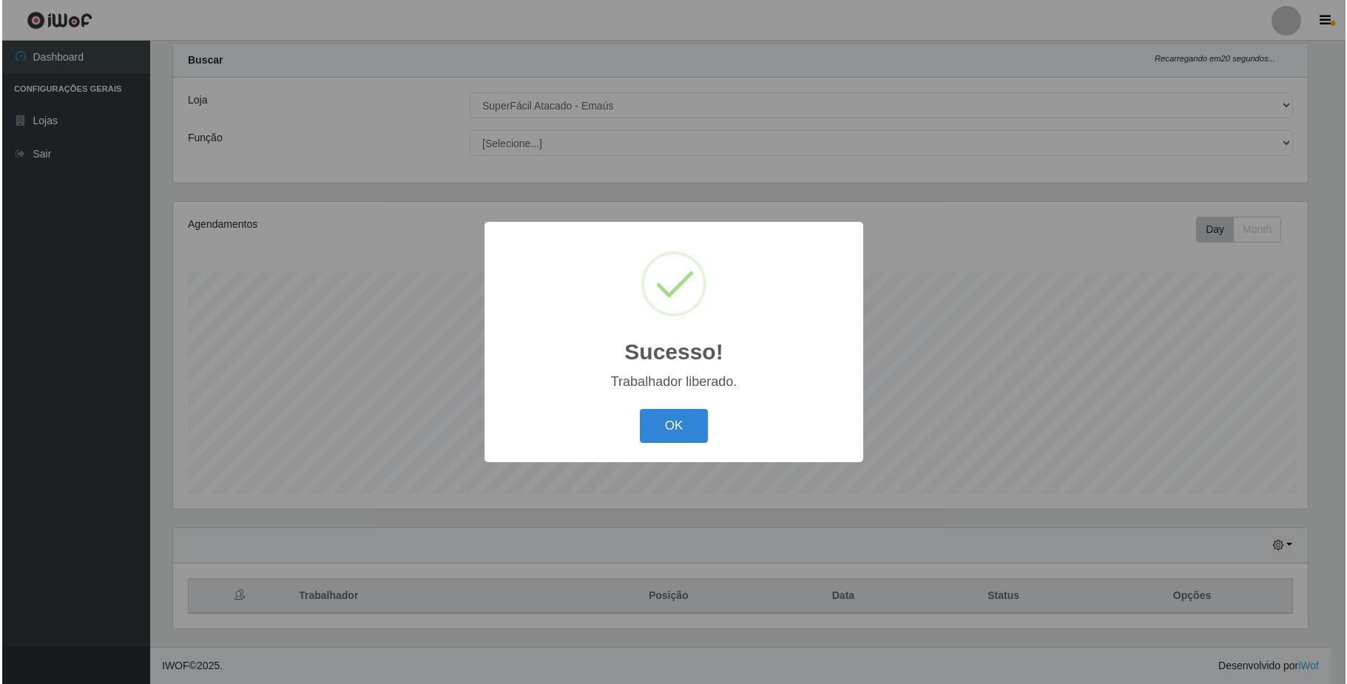
scroll to position [0, 0]
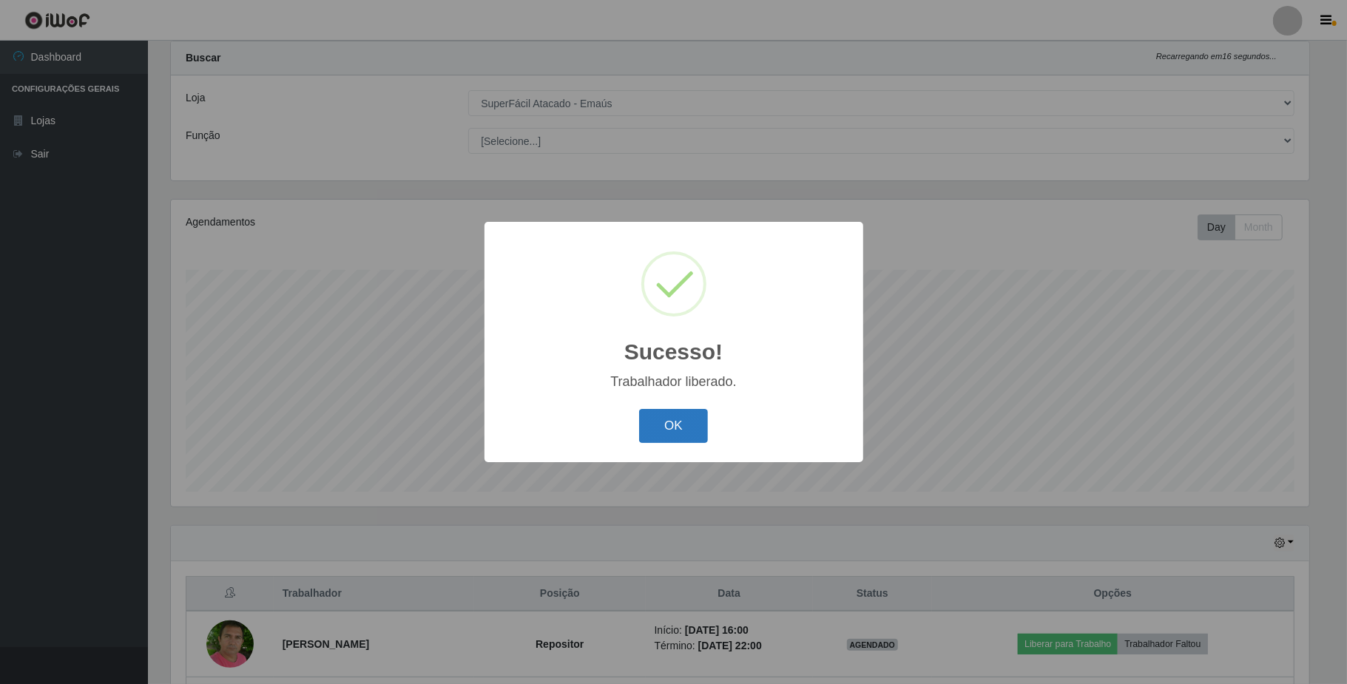
click at [661, 420] on button "OK" at bounding box center [673, 426] width 69 height 35
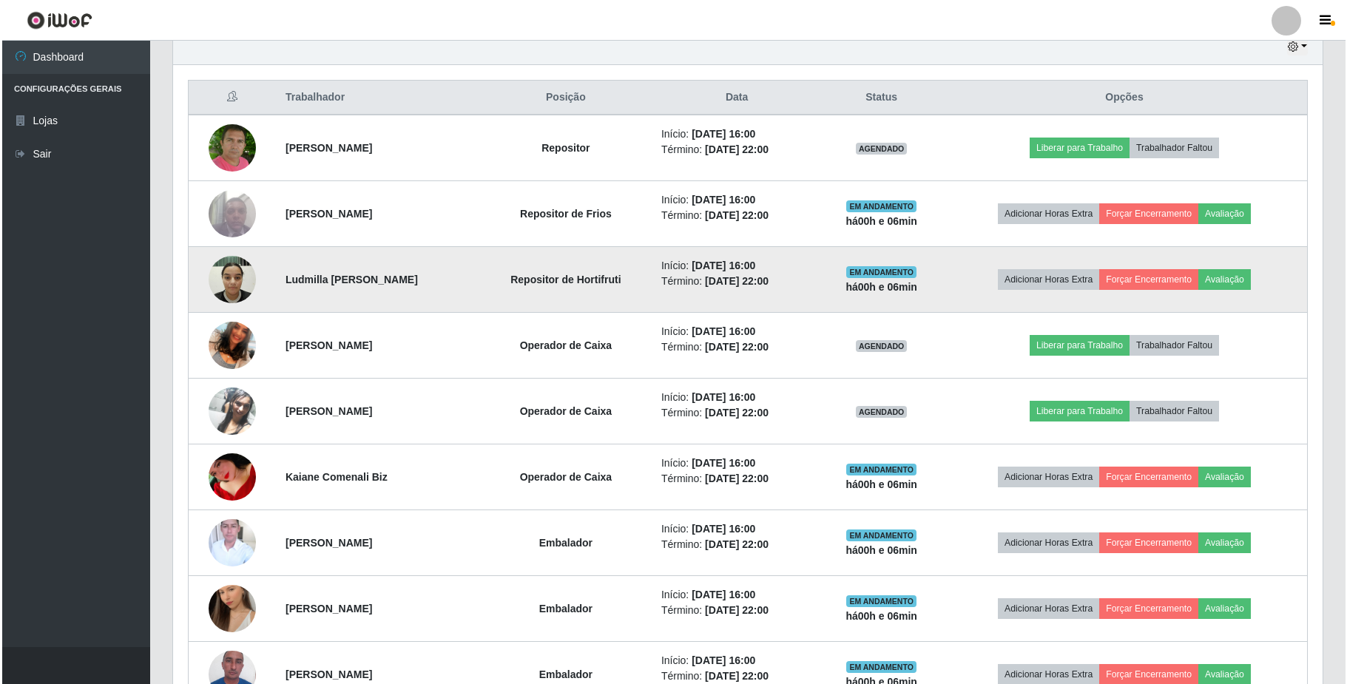
scroll to position [435, 0]
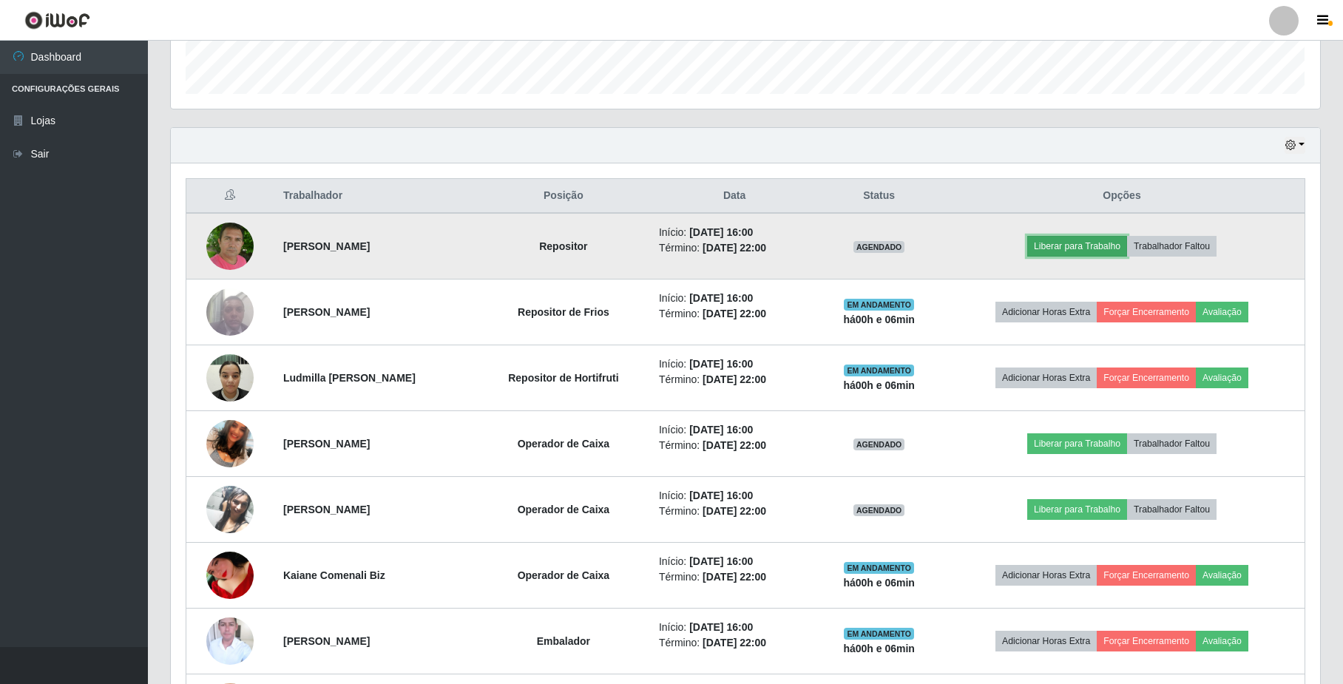
click at [1072, 248] on button "Liberar para Trabalho" at bounding box center [1077, 246] width 100 height 21
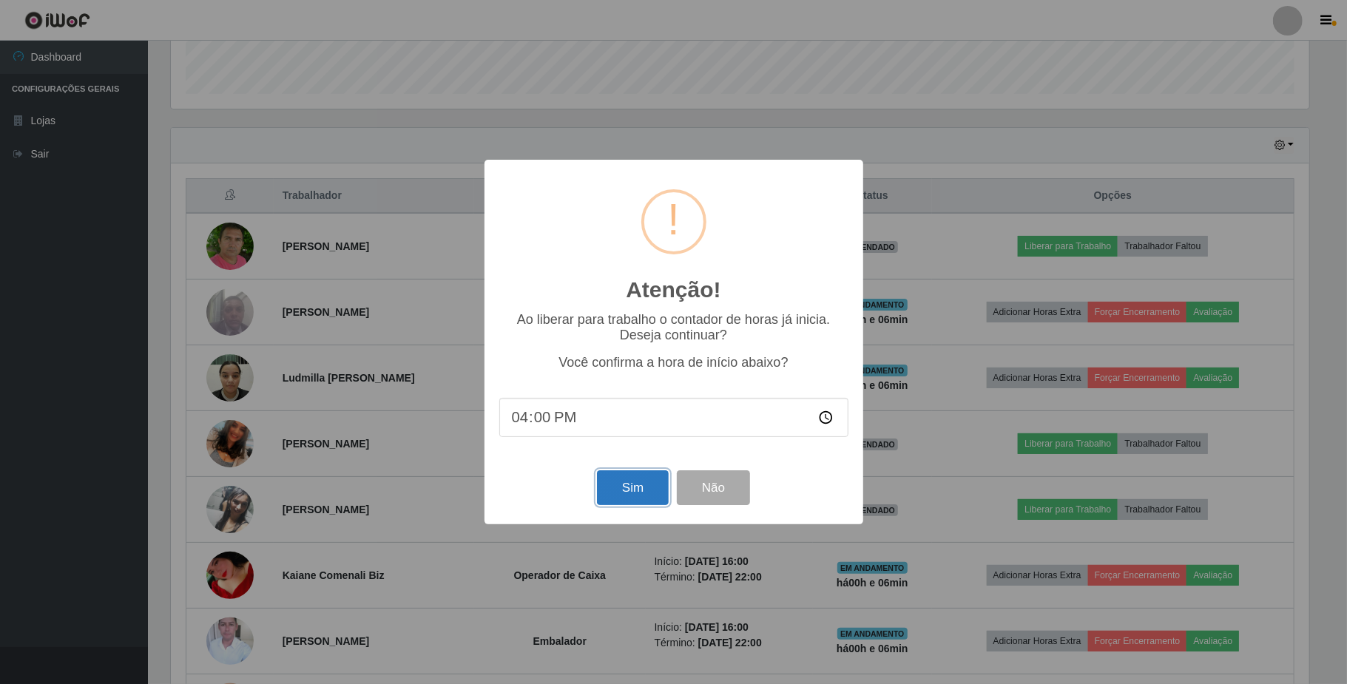
click at [628, 492] on button "Sim" at bounding box center [633, 487] width 72 height 35
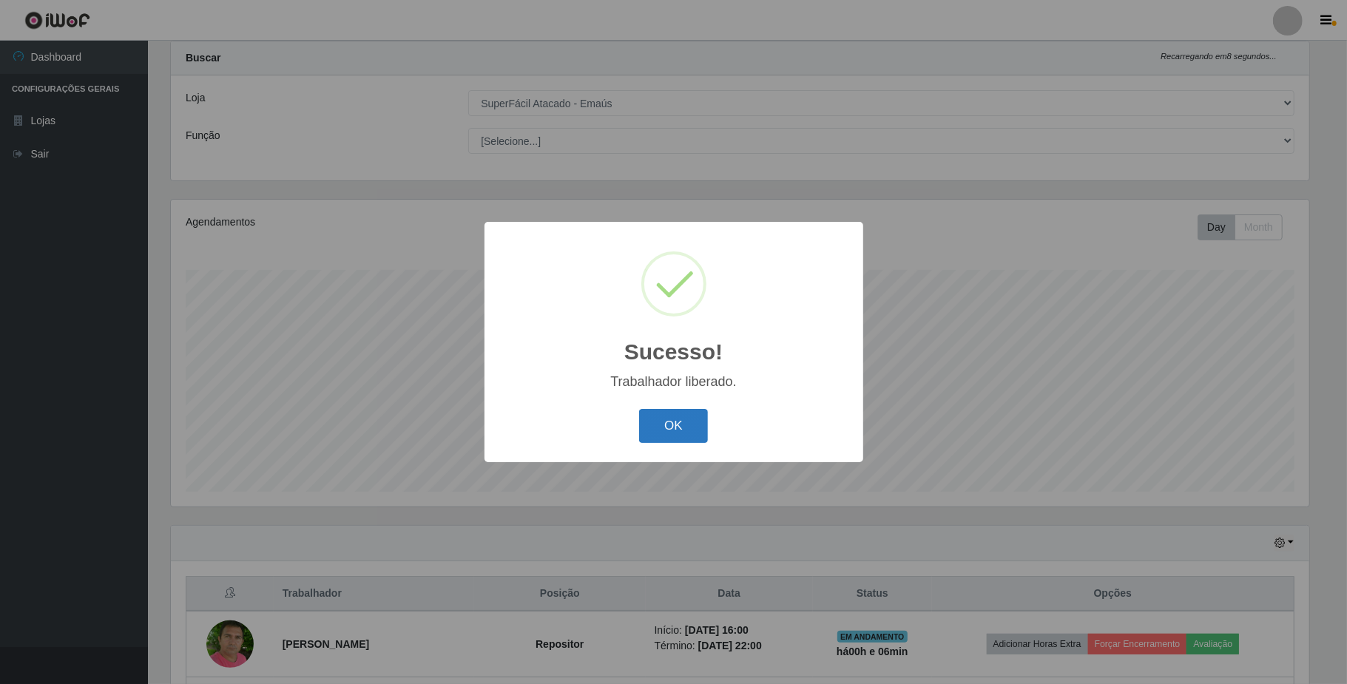
click at [677, 436] on button "OK" at bounding box center [673, 426] width 69 height 35
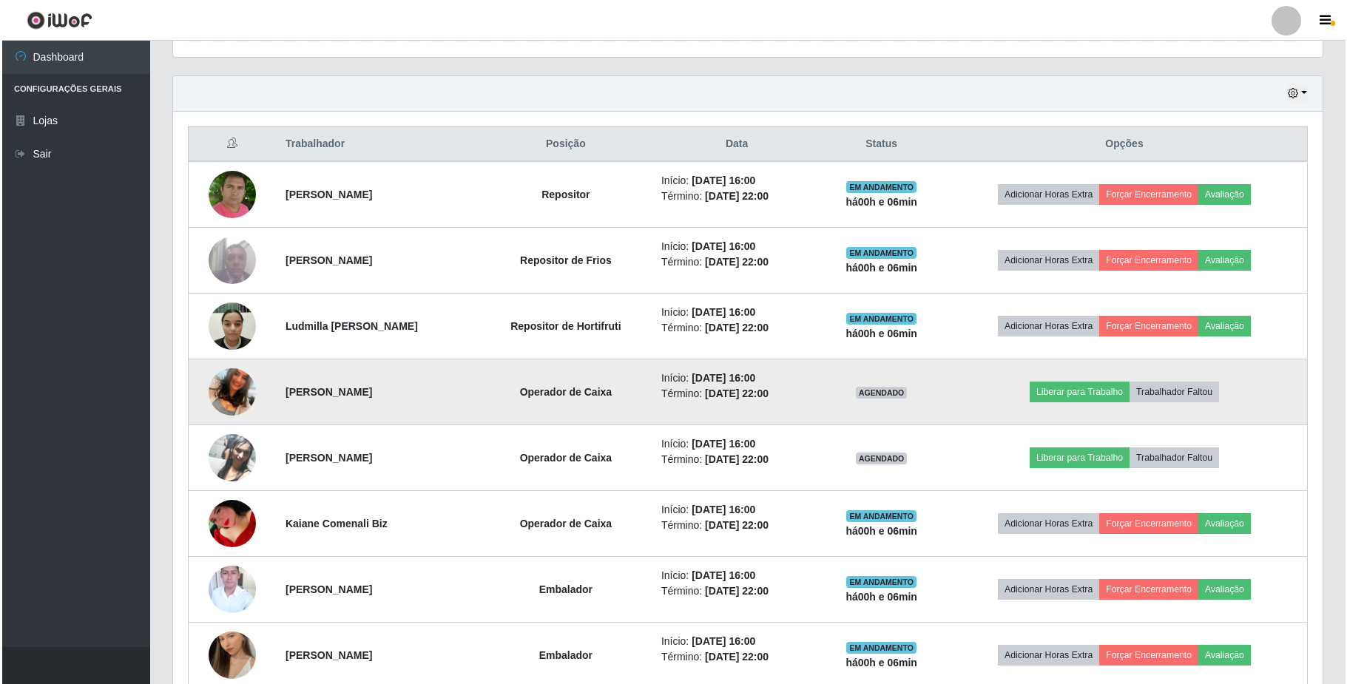
scroll to position [530, 0]
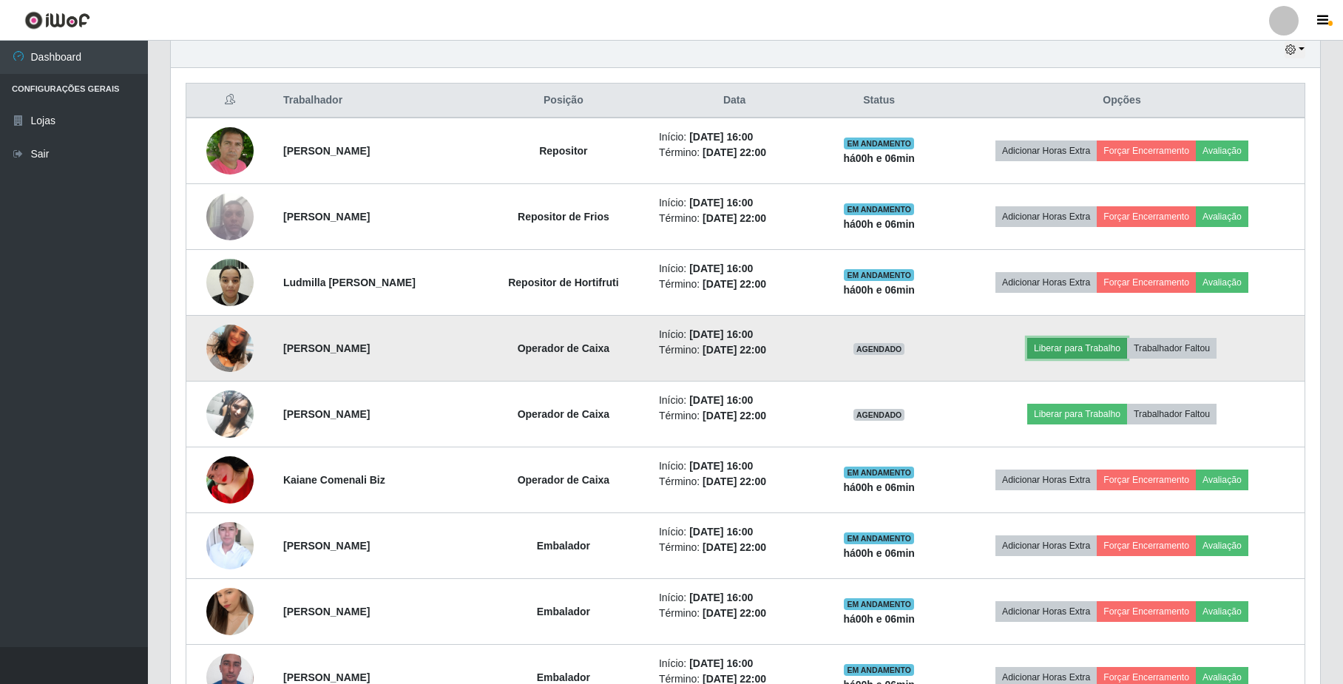
click at [1091, 353] on button "Liberar para Trabalho" at bounding box center [1077, 348] width 100 height 21
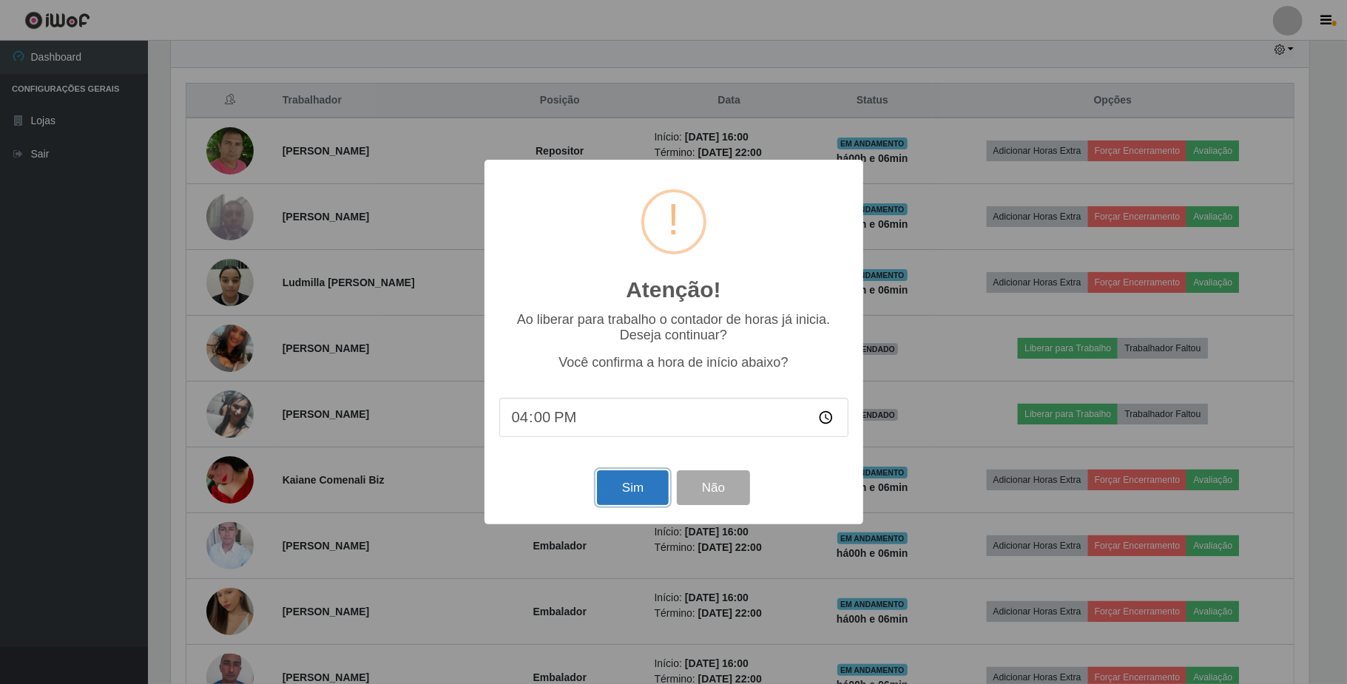
click at [606, 501] on button "Sim" at bounding box center [633, 487] width 72 height 35
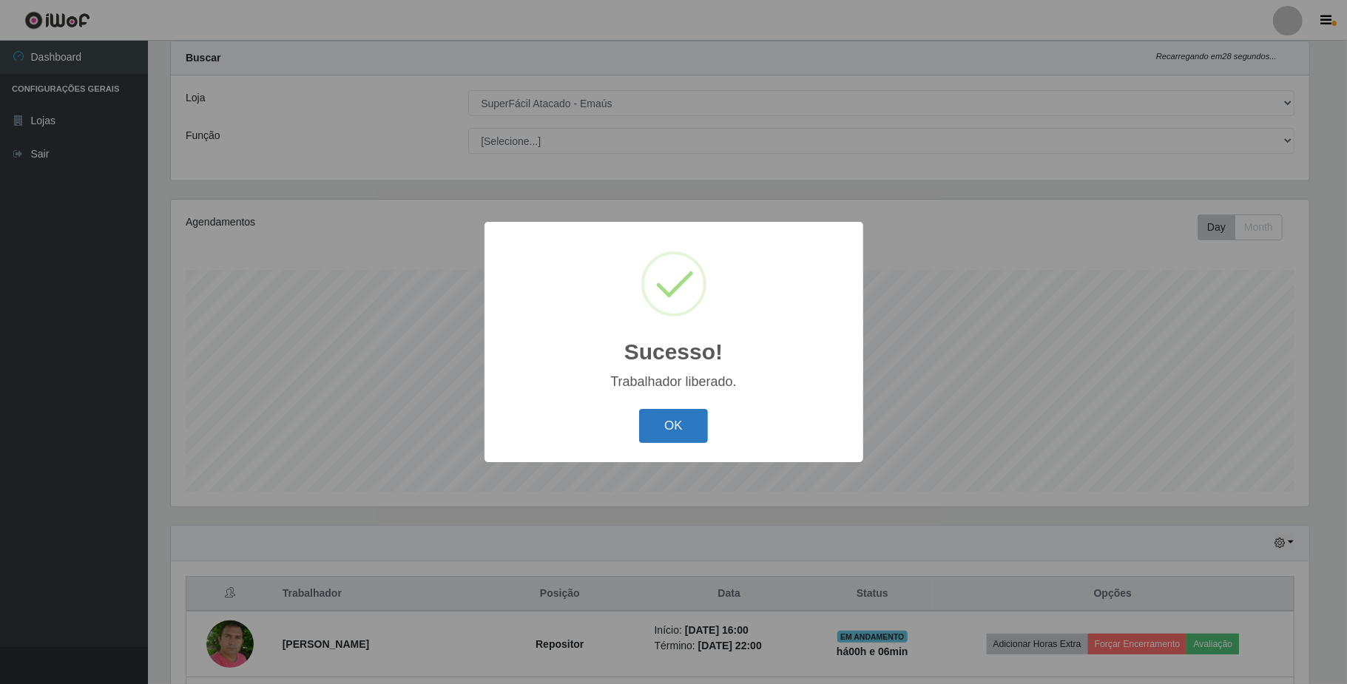
click at [680, 427] on button "OK" at bounding box center [673, 426] width 69 height 35
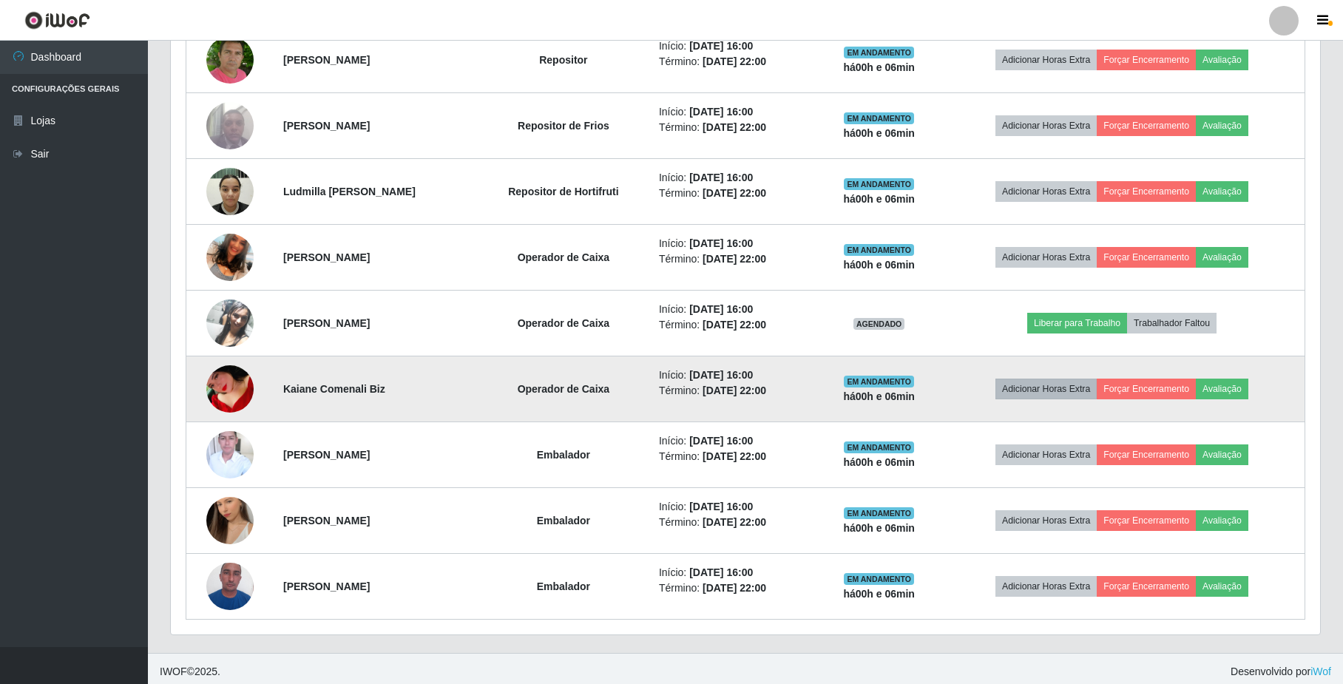
scroll to position [629, 0]
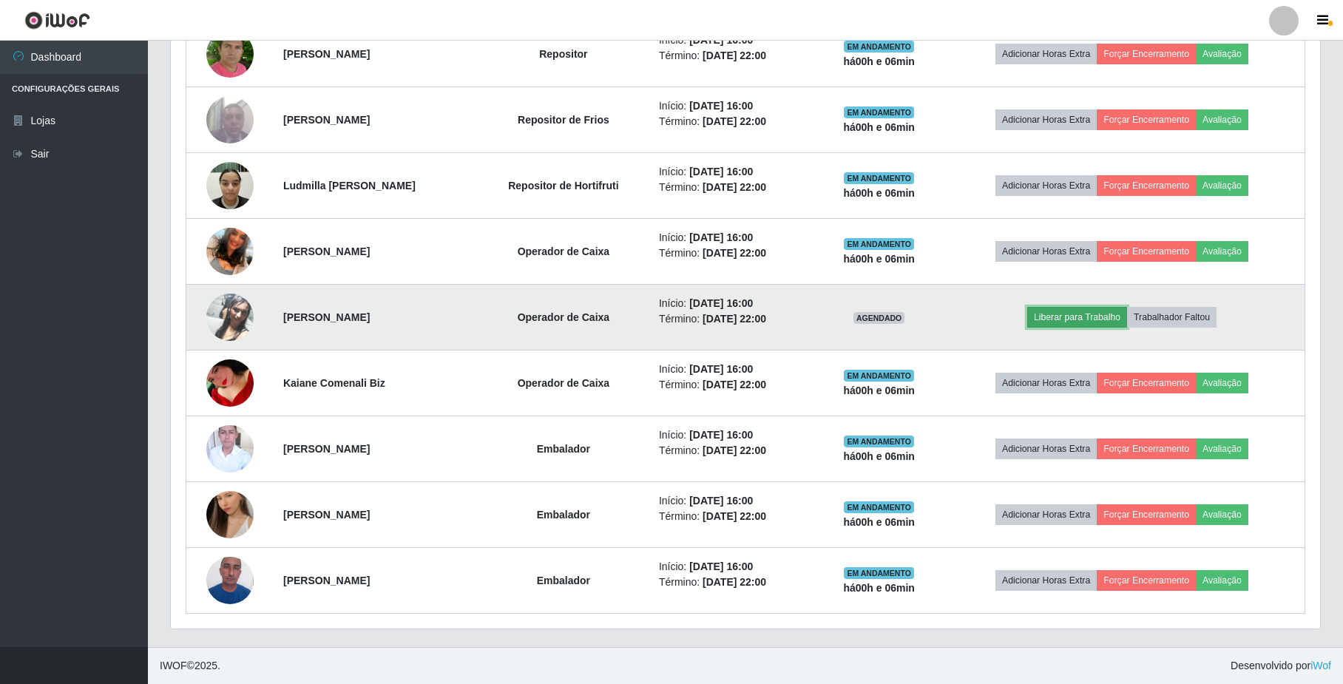
click at [1086, 321] on button "Liberar para Trabalho" at bounding box center [1077, 317] width 100 height 21
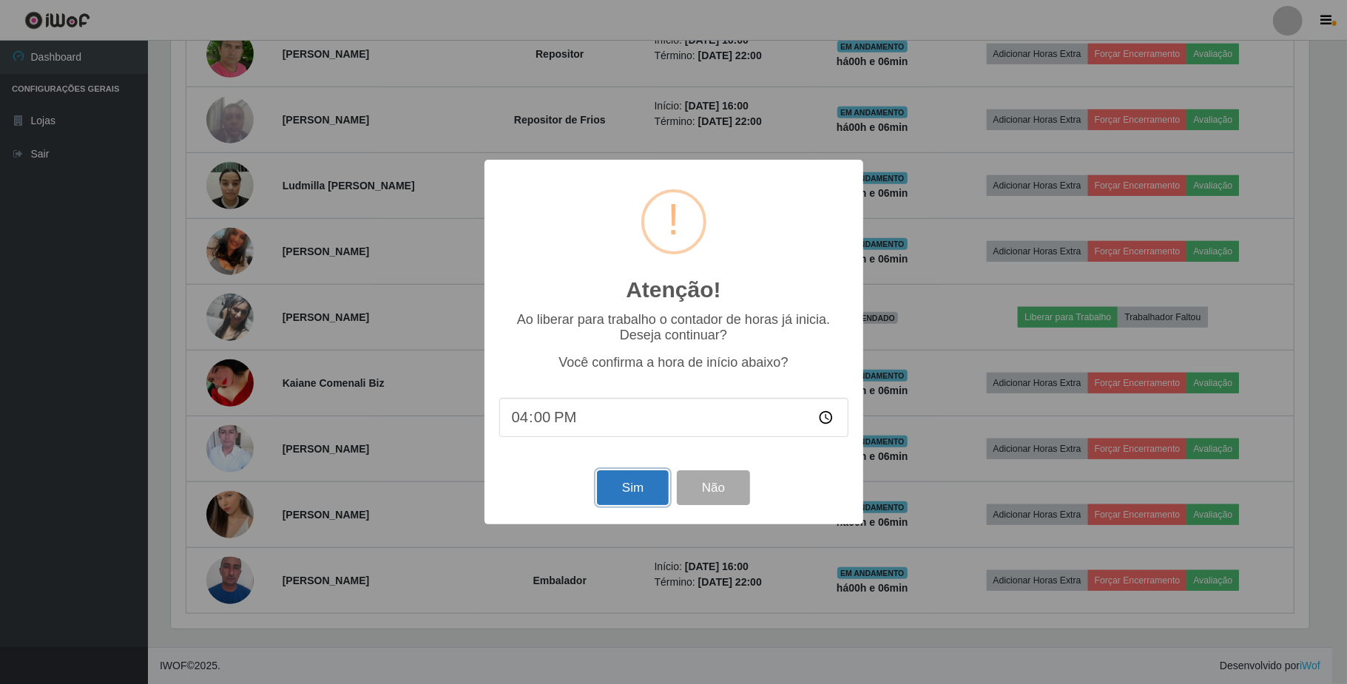
click at [622, 486] on button "Sim" at bounding box center [633, 487] width 72 height 35
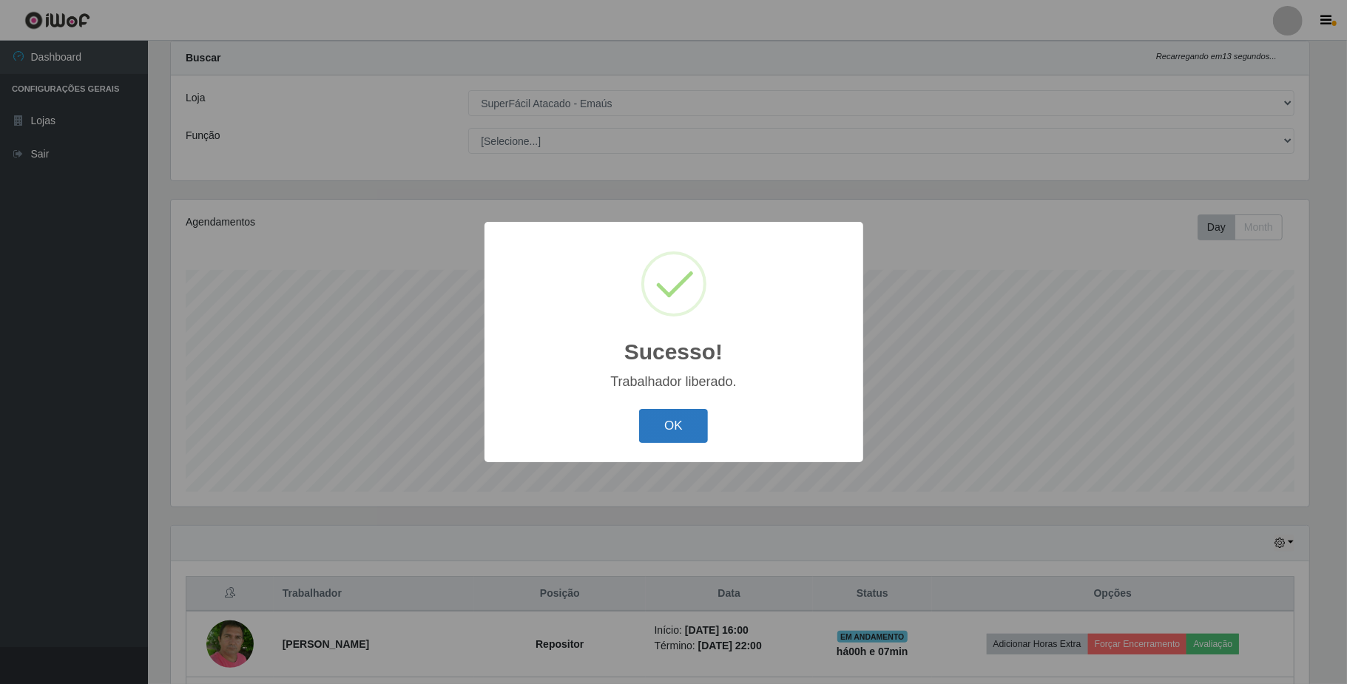
click at [661, 417] on button "OK" at bounding box center [673, 426] width 69 height 35
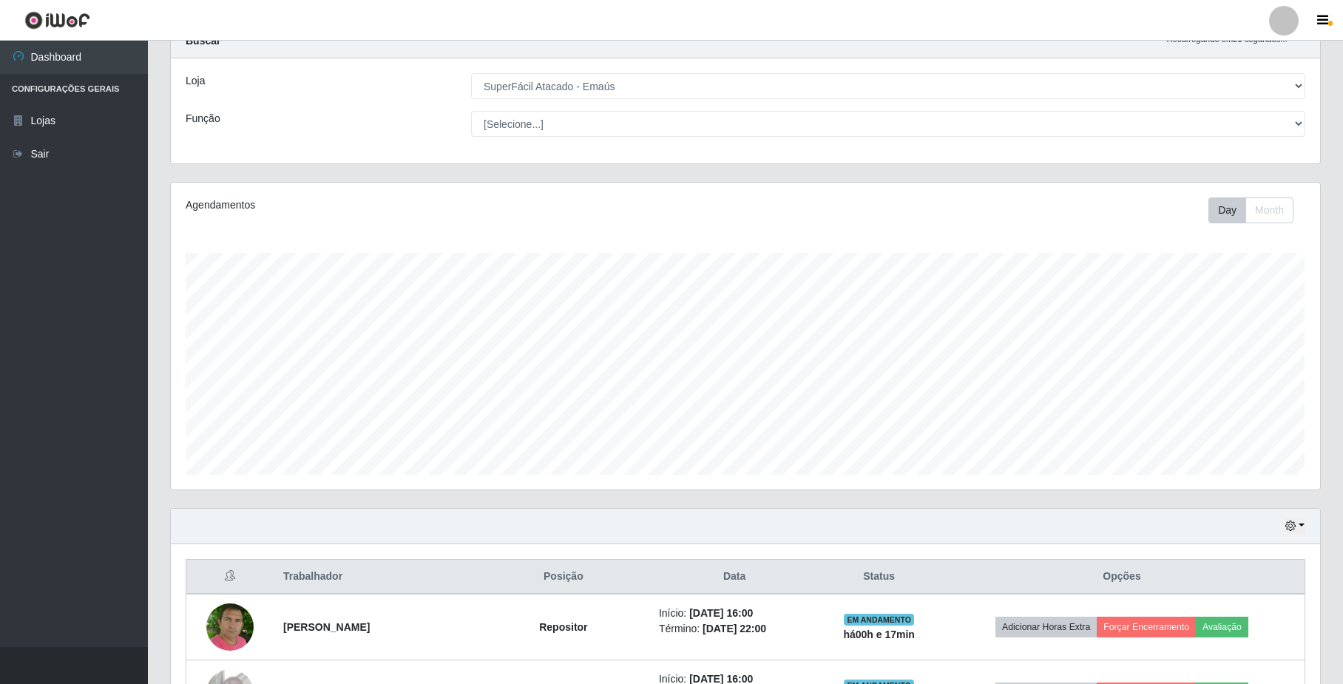
scroll to position [40, 0]
